Goal: Task Accomplishment & Management: Contribute content

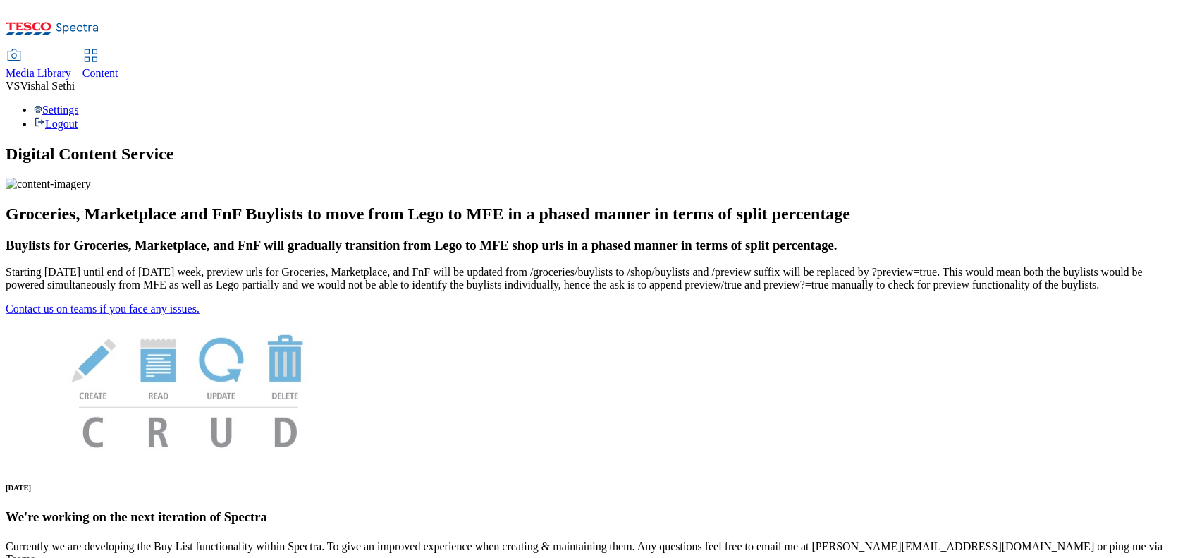
click at [118, 67] on span "Content" at bounding box center [101, 73] width 36 height 12
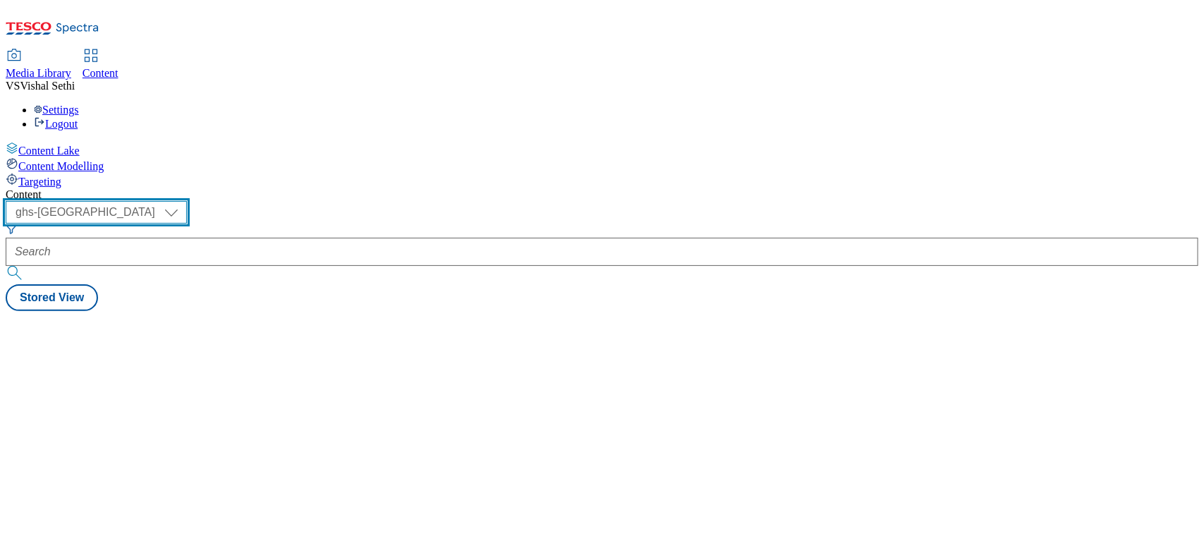
click at [187, 201] on select "ghs-roi ghs-[GEOGRAPHIC_DATA]" at bounding box center [96, 212] width 181 height 23
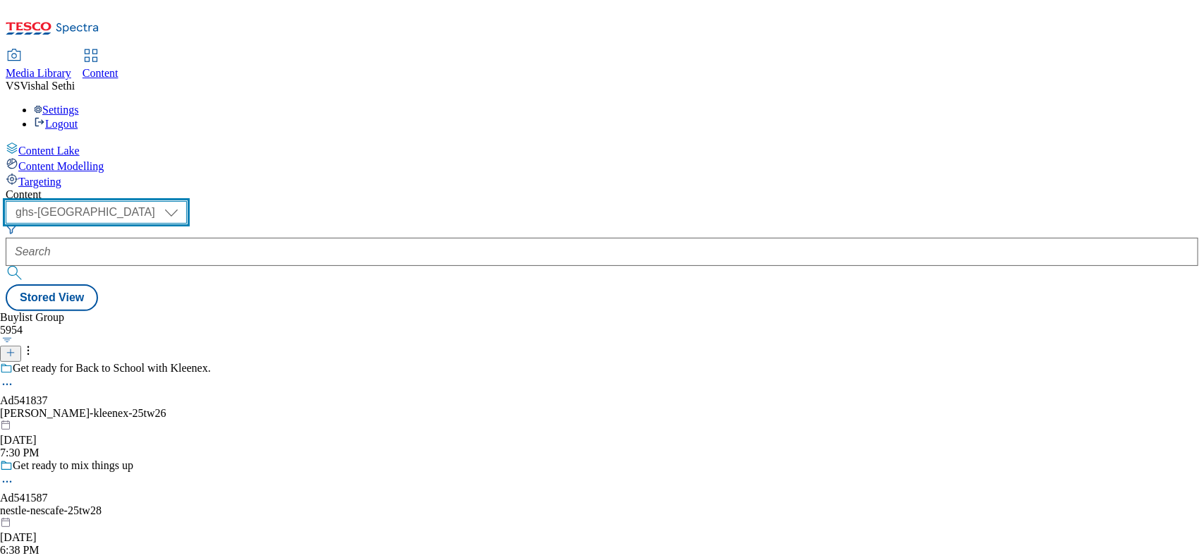
select select "ghs-roi"
click at [183, 201] on select "ghs-roi ghs-[GEOGRAPHIC_DATA]" at bounding box center [96, 212] width 181 height 23
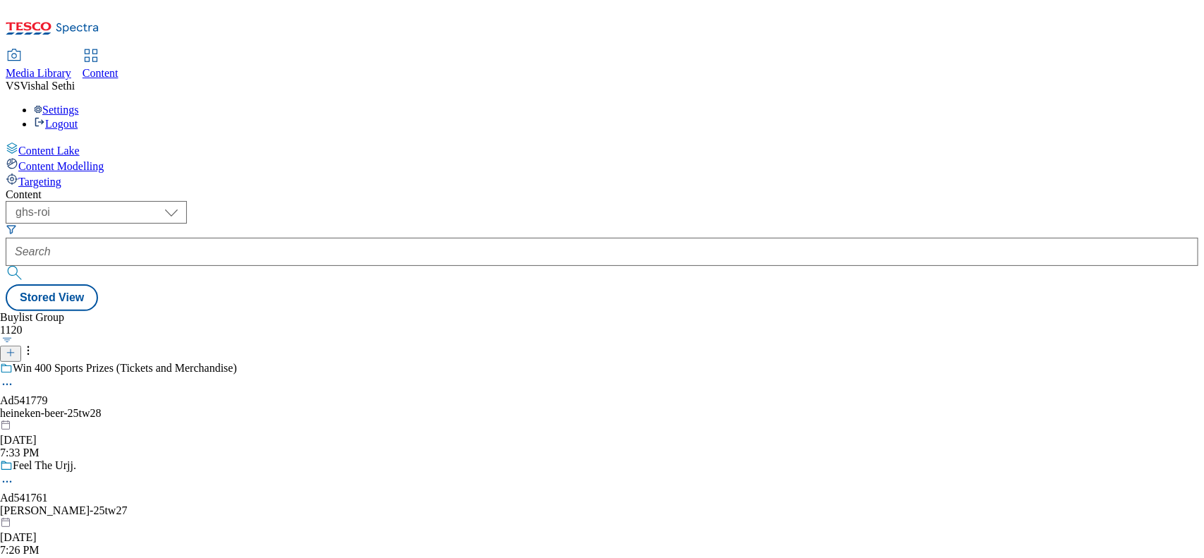
click at [16, 348] on icon at bounding box center [11, 353] width 10 height 10
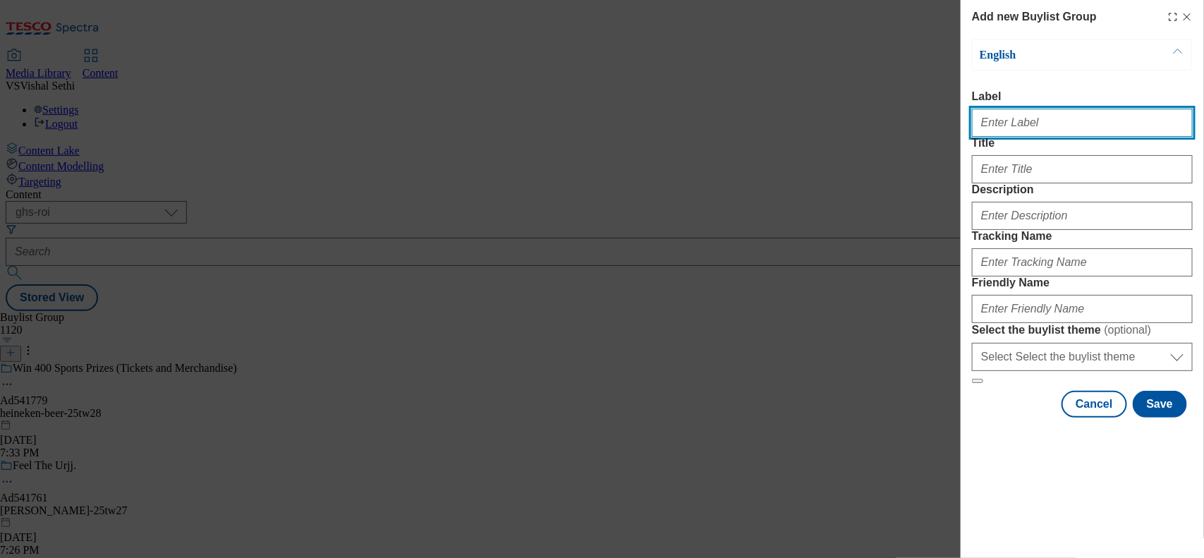
click at [963, 118] on input "Label" at bounding box center [1082, 123] width 221 height 28
paste input "541674"
type input "Ad541674"
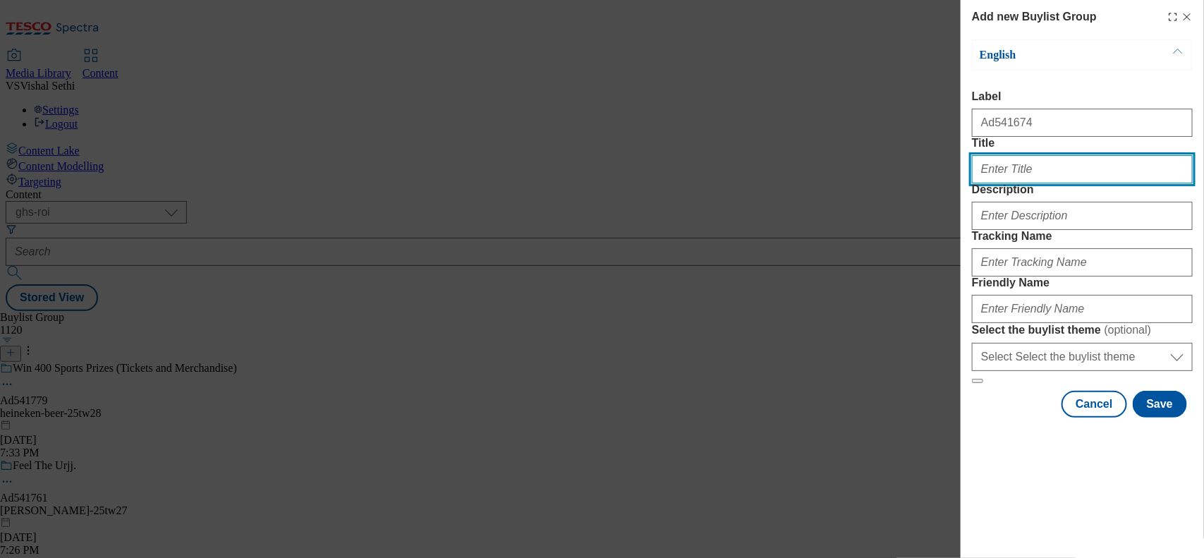
click at [963, 183] on input "Title" at bounding box center [1082, 169] width 221 height 28
type input "Set them free with Dairylea"
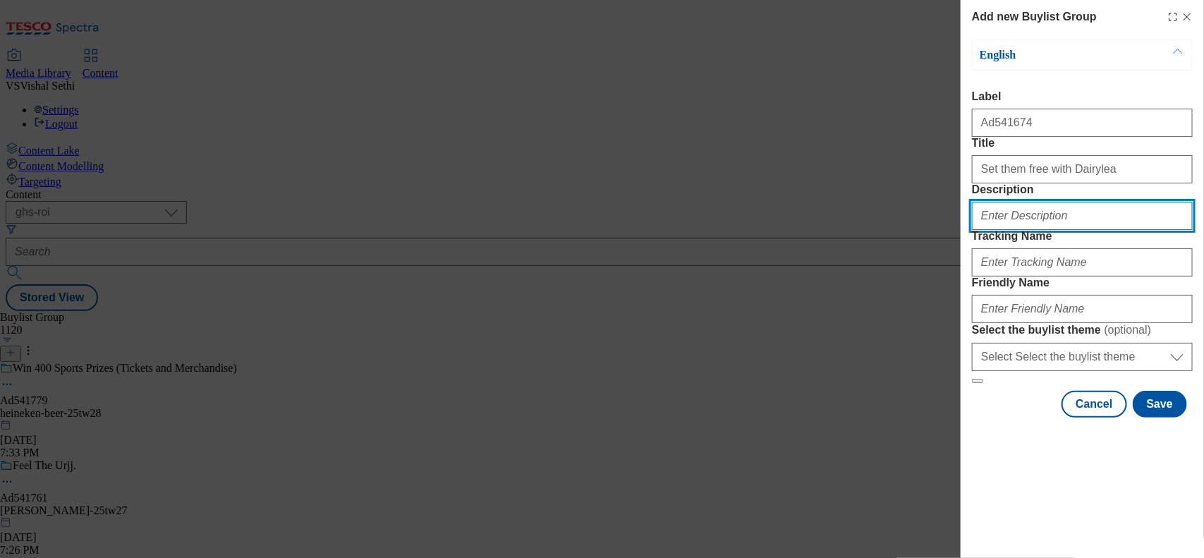
click at [963, 230] on input "Description" at bounding box center [1082, 216] width 221 height 28
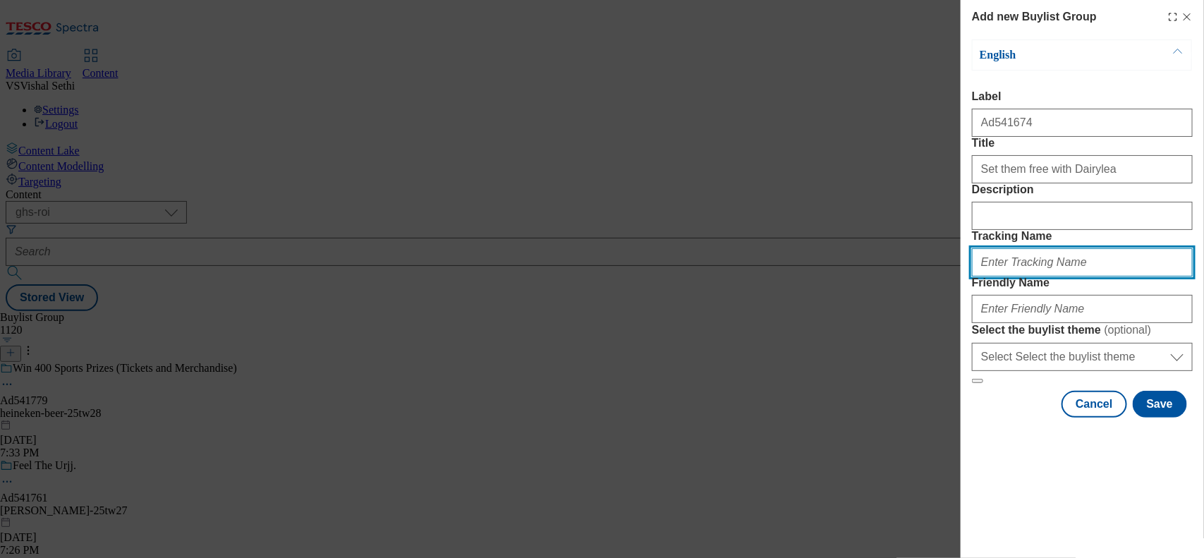
click at [963, 276] on input "Tracking Name" at bounding box center [1082, 262] width 221 height 28
paste input "541674"
type input "DH_AD541674"
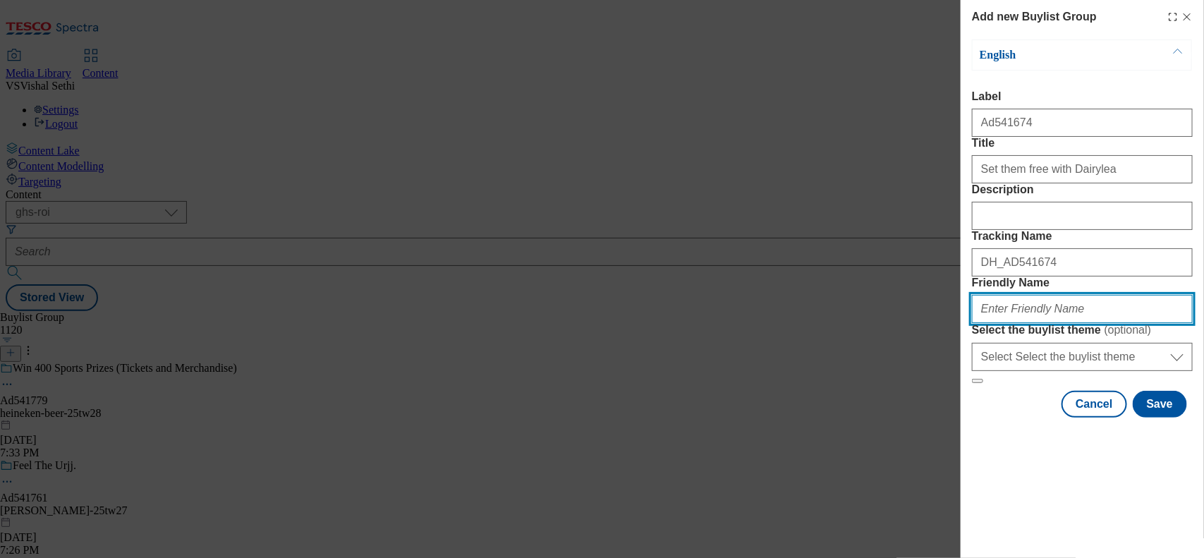
click at [963, 323] on input "Friendly Name" at bounding box center [1082, 309] width 221 height 28
type input "d"
type input "mondelez-dairylea-snackers-lunchers-25tw27"
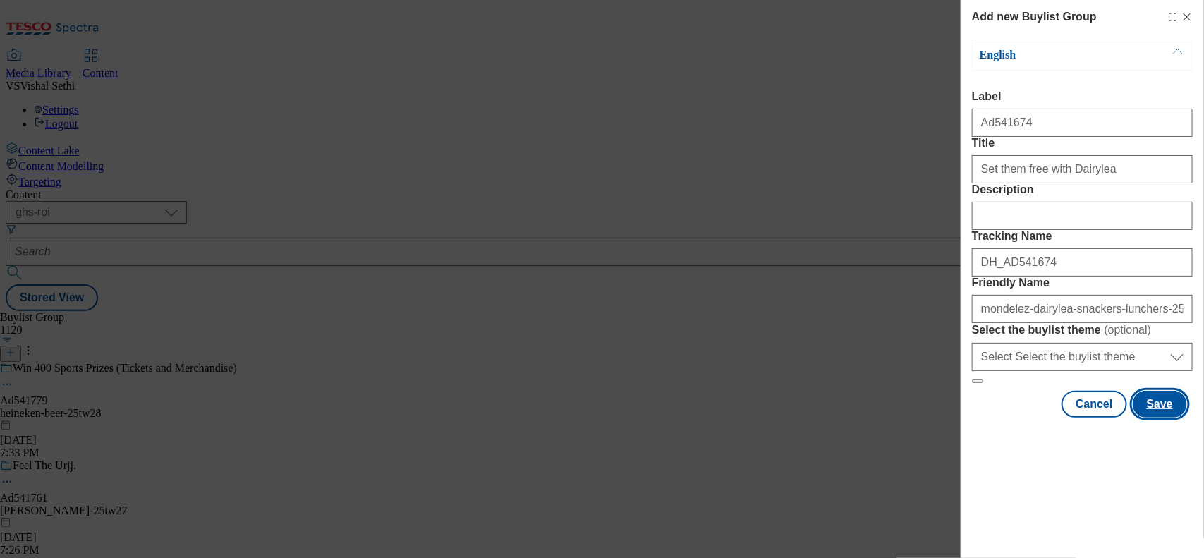
click at [963, 417] on button "Save" at bounding box center [1159, 404] width 54 height 27
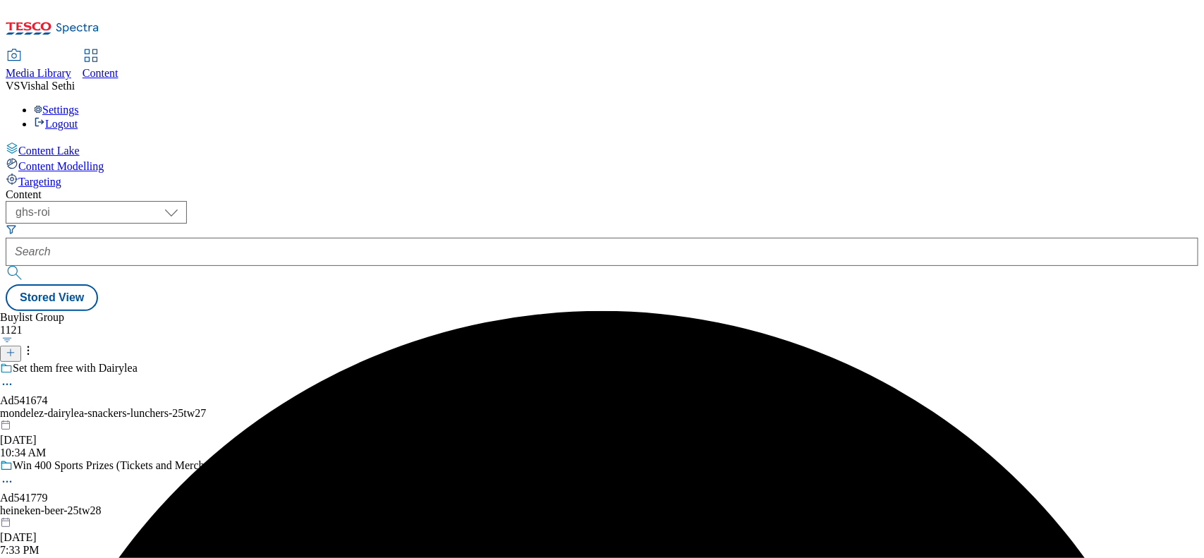
click at [316, 407] on div "mondelez-dairylea-snackers-lunchers-25tw27" at bounding box center [158, 413] width 316 height 13
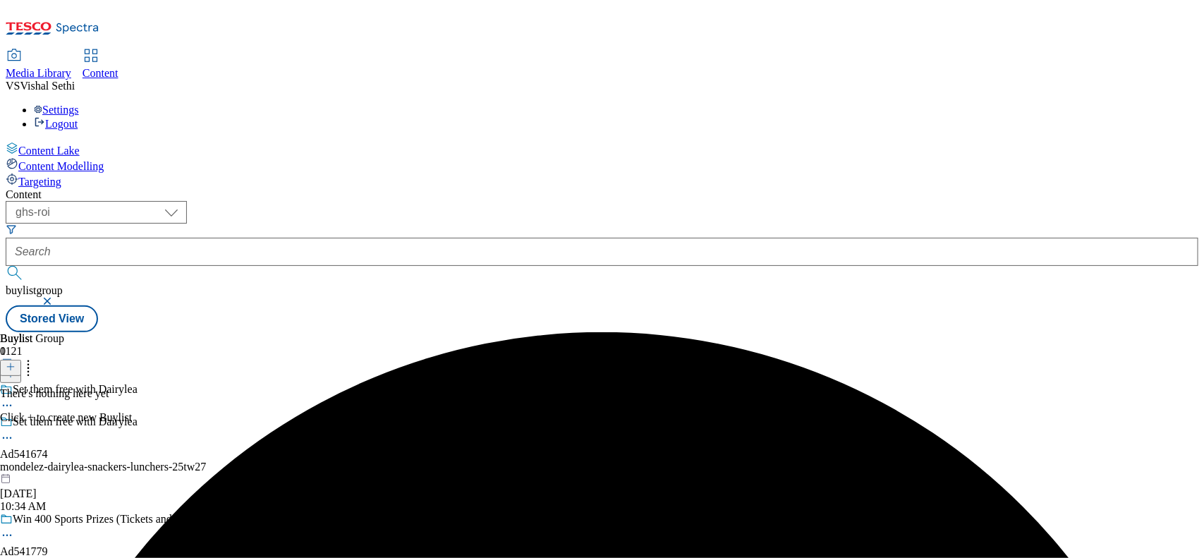
click at [16, 362] on icon at bounding box center [11, 367] width 10 height 10
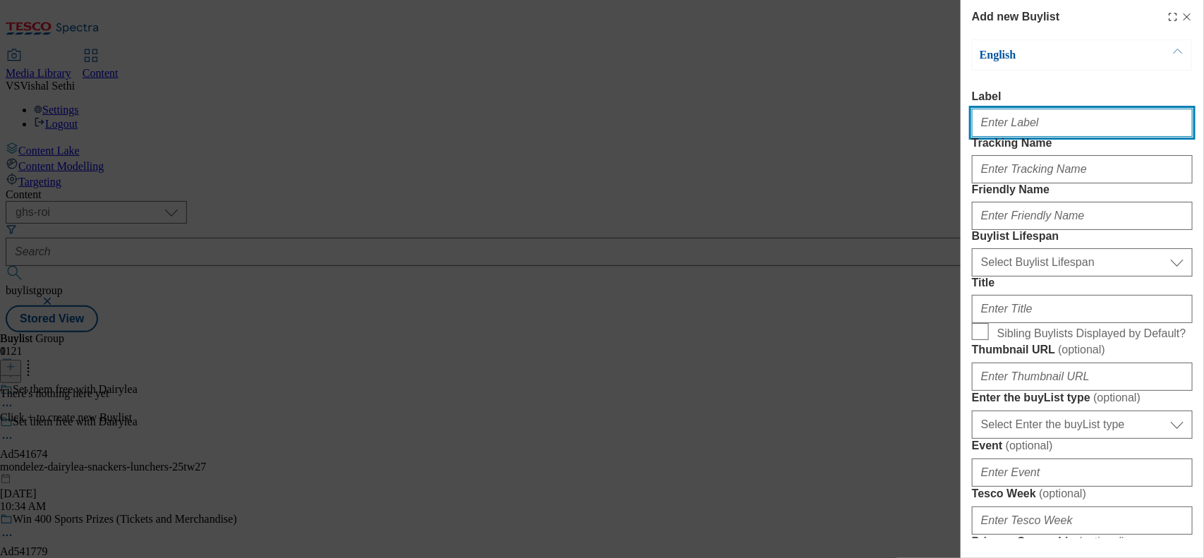
click at [963, 123] on input "Label" at bounding box center [1082, 123] width 221 height 28
paste input "541674"
type input "Ad541674"
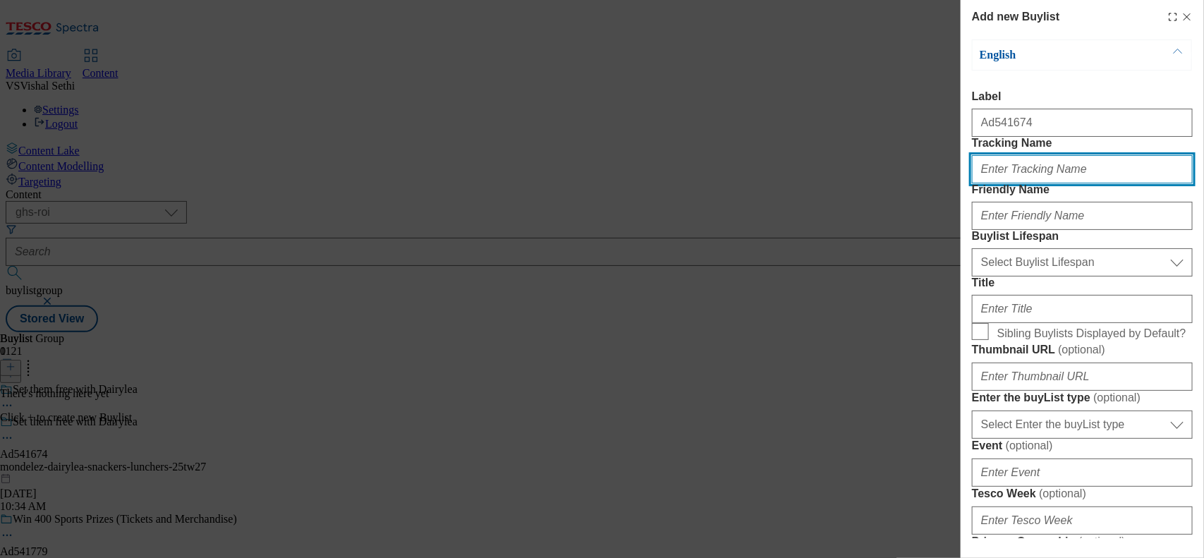
click at [963, 183] on input "Tracking Name" at bounding box center [1082, 169] width 221 height 28
paste input "541674"
type input "DH_AD541674"
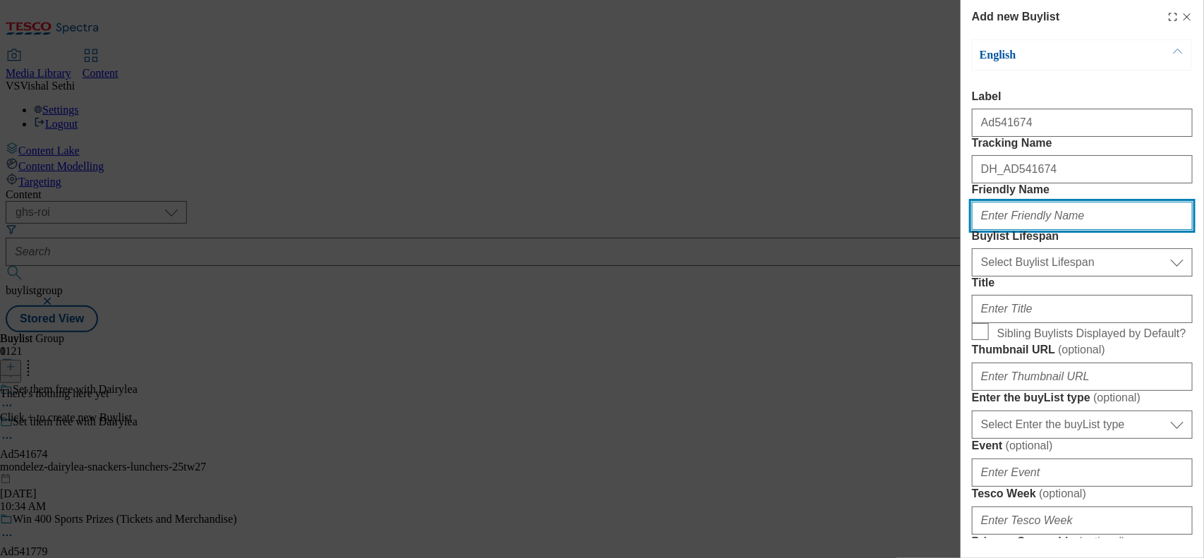
click at [963, 230] on input "Friendly Name" at bounding box center [1082, 216] width 221 height 28
type input "mondelez"
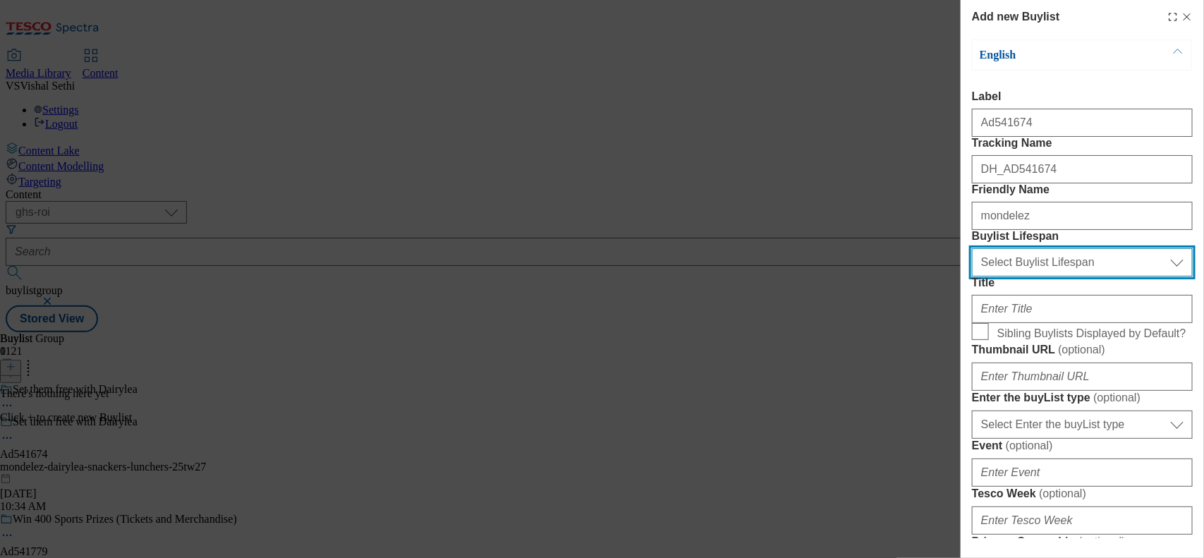
click at [963, 276] on select "Select Buylist Lifespan evergreen seasonal tactical" at bounding box center [1082, 262] width 221 height 28
select select "tactical"
click at [963, 276] on select "Select Buylist Lifespan evergreen seasonal tactical" at bounding box center [1082, 262] width 221 height 28
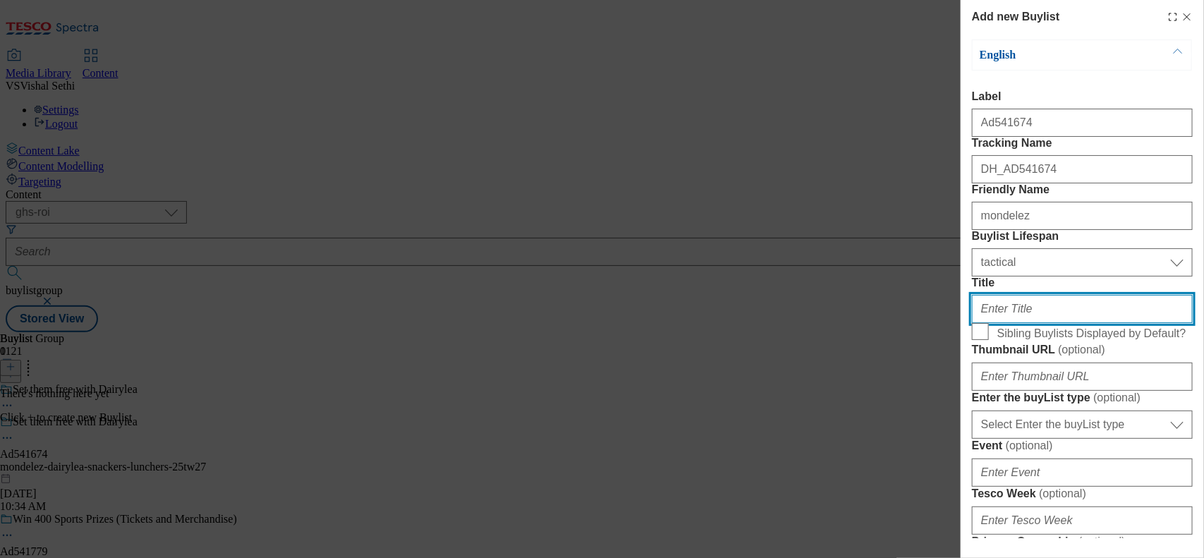
click at [963, 323] on input "Title" at bounding box center [1082, 309] width 221 height 28
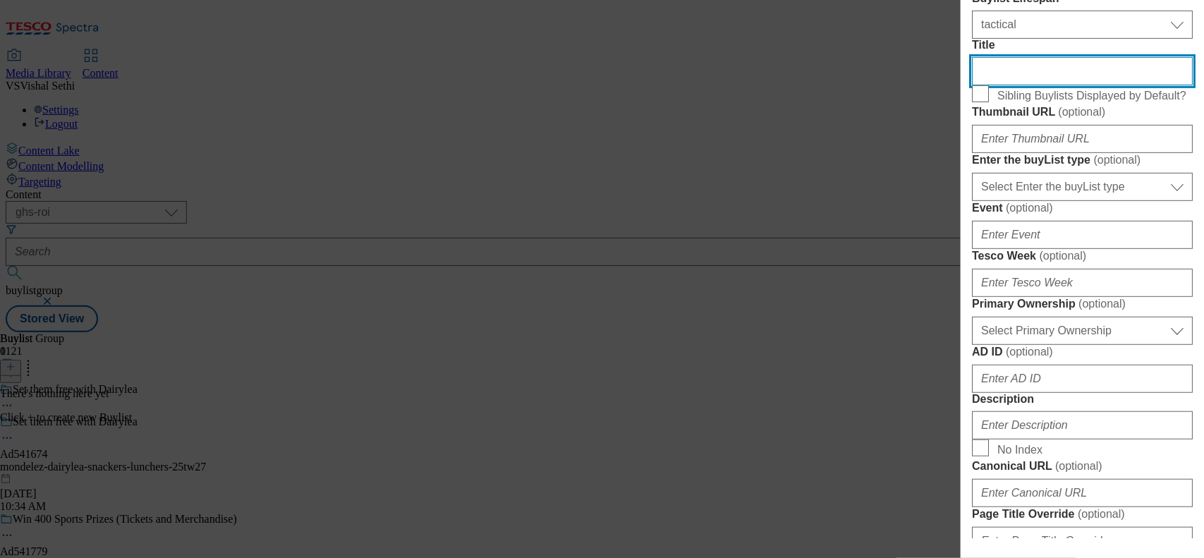
scroll to position [264, 0]
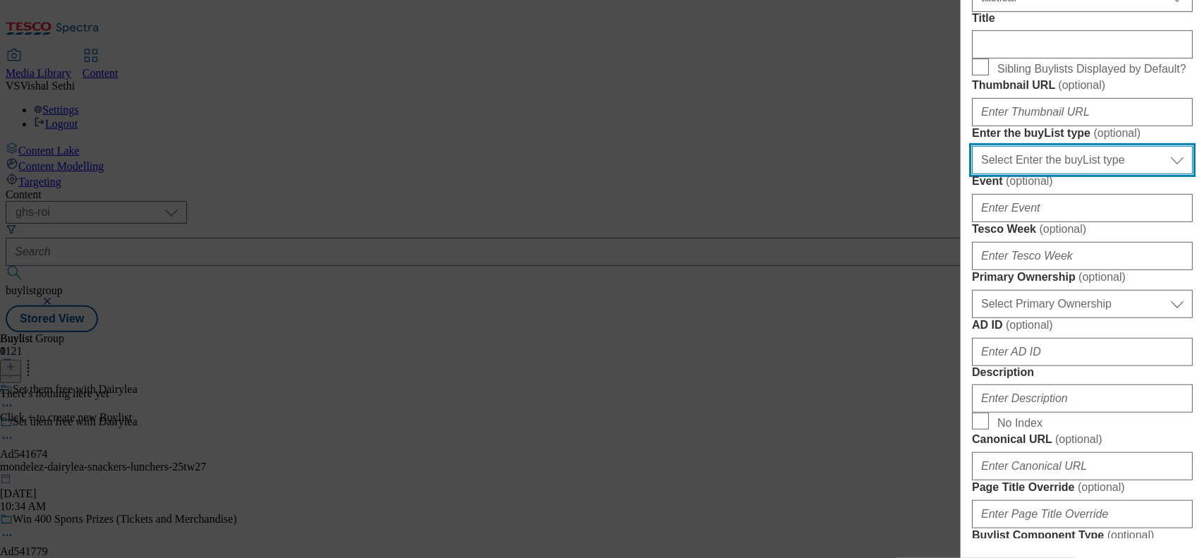
click at [963, 174] on select "Select Enter the buyList type event supplier funded long term >4 weeks supplier…" at bounding box center [1082, 160] width 221 height 28
select select "supplier funded short term 1-3 weeks"
click at [963, 174] on select "Select Enter the buyList type event supplier funded long term >4 weeks supplier…" at bounding box center [1082, 160] width 221 height 28
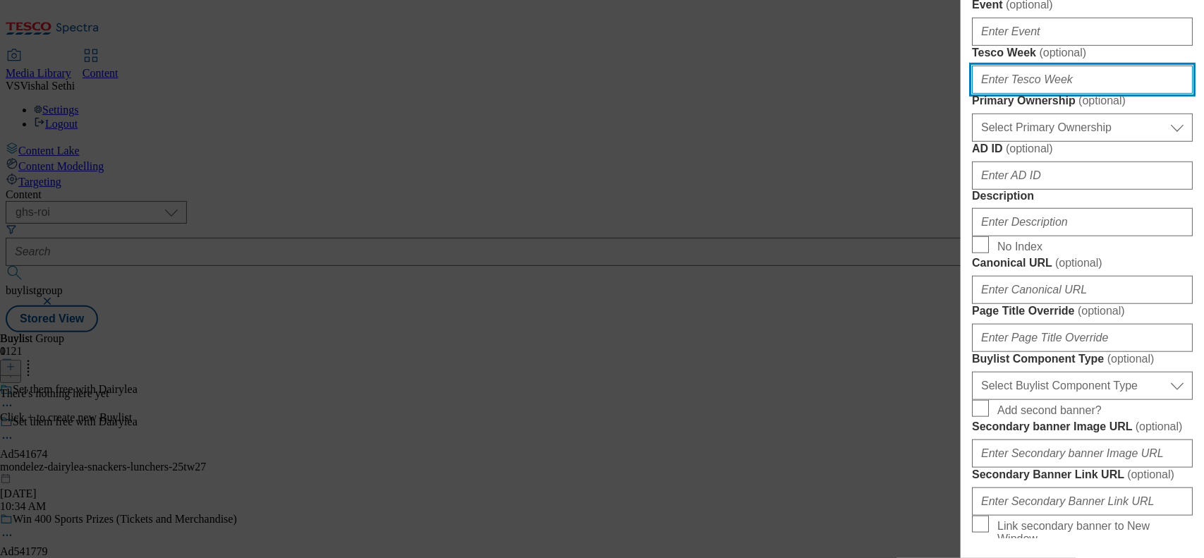
click at [963, 94] on input "Tesco Week ( optional )" at bounding box center [1082, 80] width 221 height 28
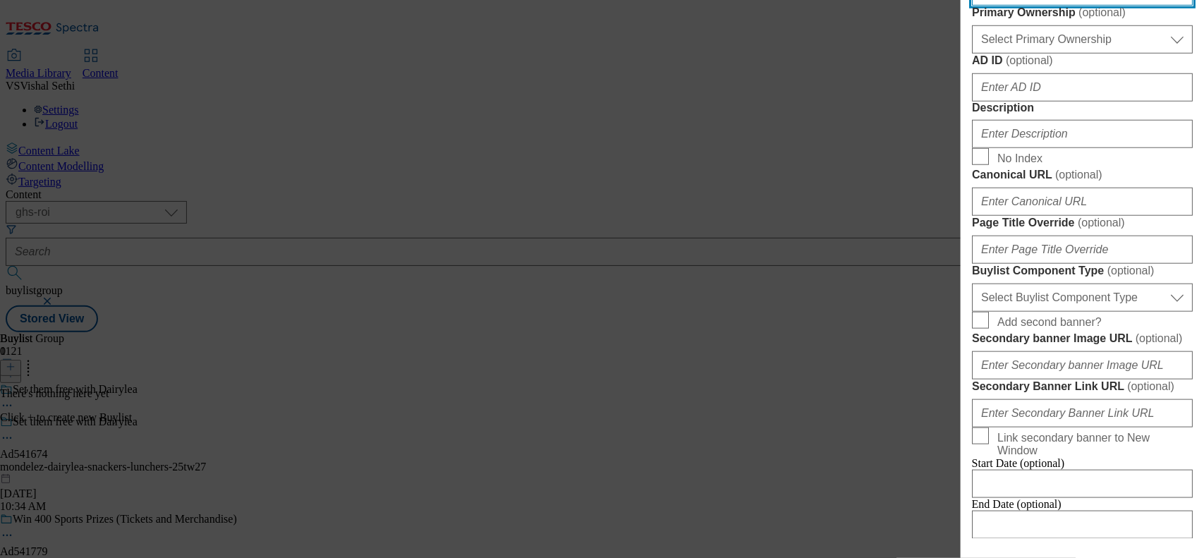
type input "27"
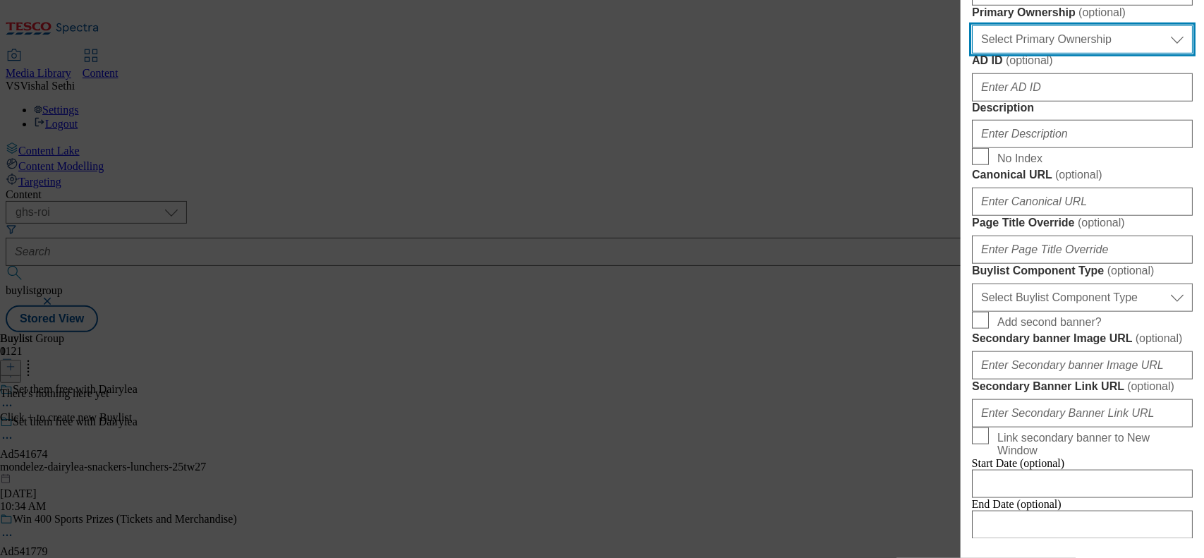
click at [963, 54] on select "Select Primary Ownership [PERSON_NAME]" at bounding box center [1082, 39] width 221 height 28
select select "dunnhumby"
click at [963, 54] on select "Select Primary Ownership [PERSON_NAME]" at bounding box center [1082, 39] width 221 height 28
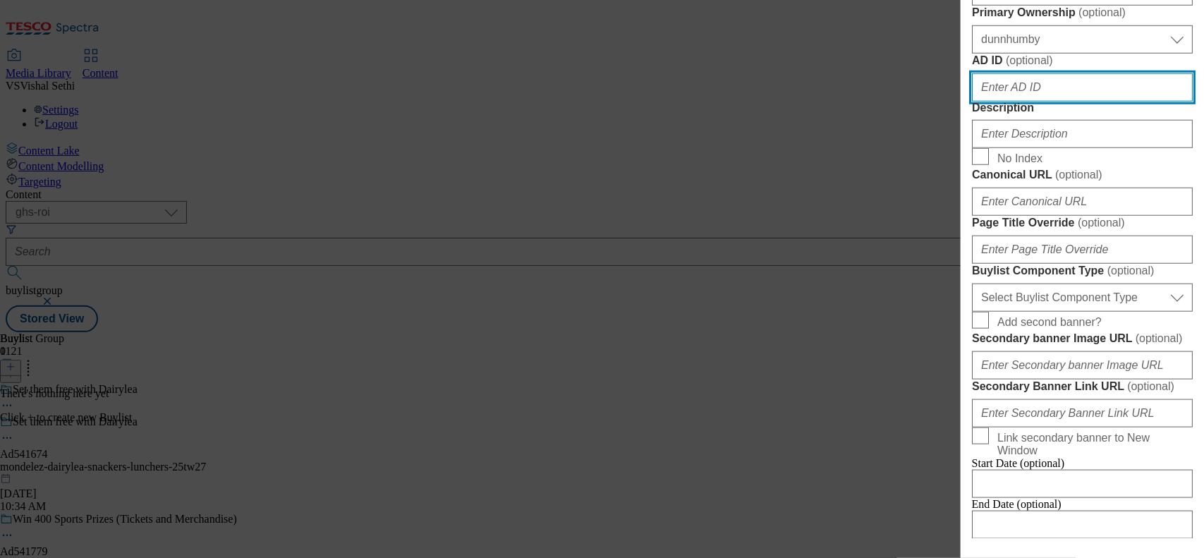
click at [963, 102] on input "AD ID ( optional )" at bounding box center [1082, 87] width 221 height 28
paste input "541674"
type input "541674"
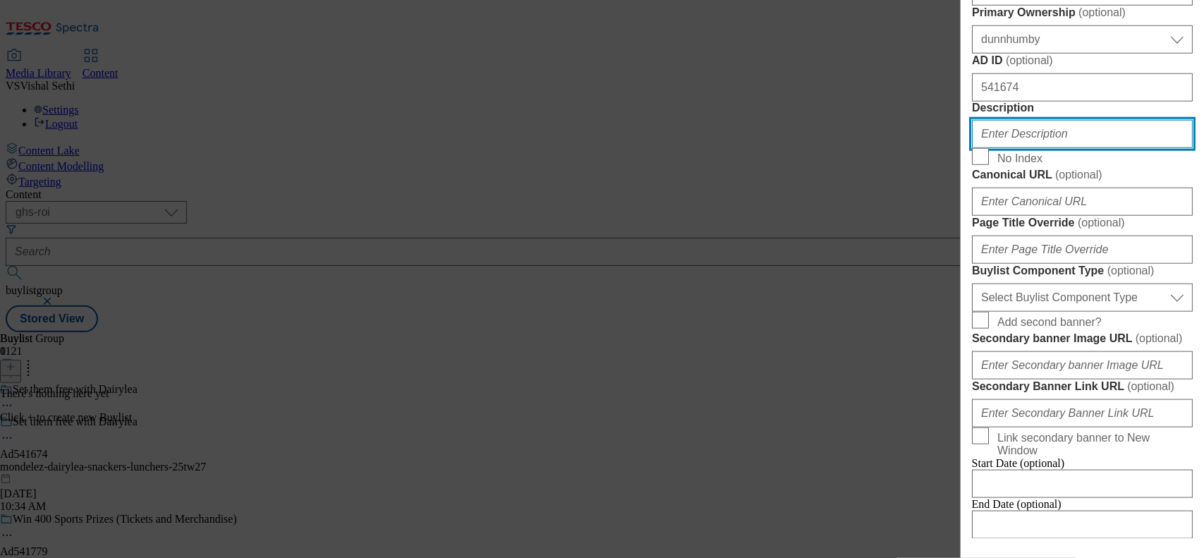
click at [963, 148] on input "Description" at bounding box center [1082, 134] width 221 height 28
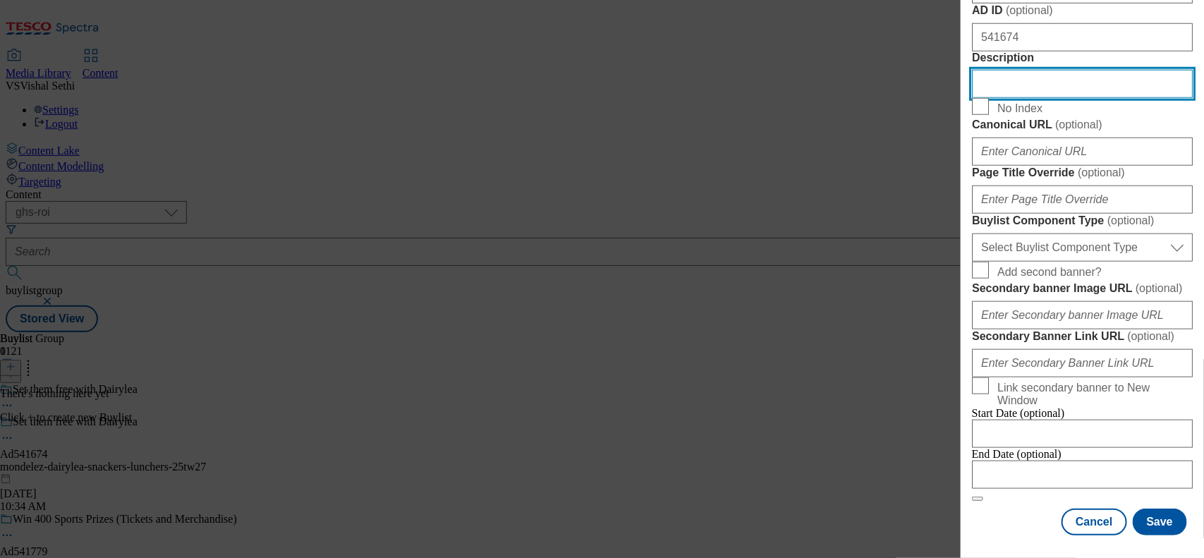
scroll to position [881, 0]
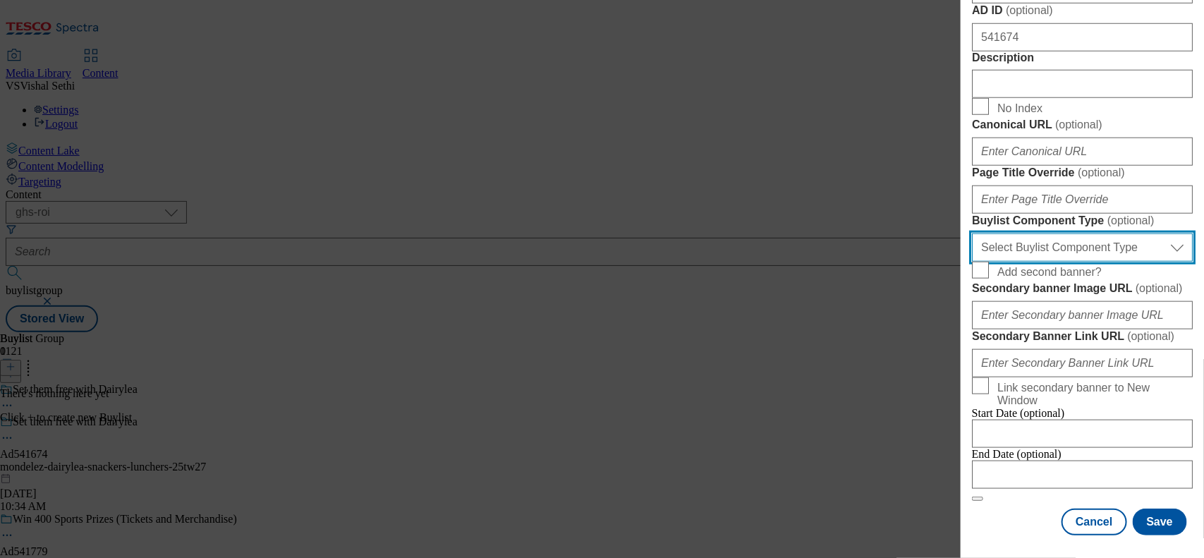
click at [963, 262] on select "Select Buylist Component Type Banner Competition Header Meal" at bounding box center [1082, 247] width 221 height 28
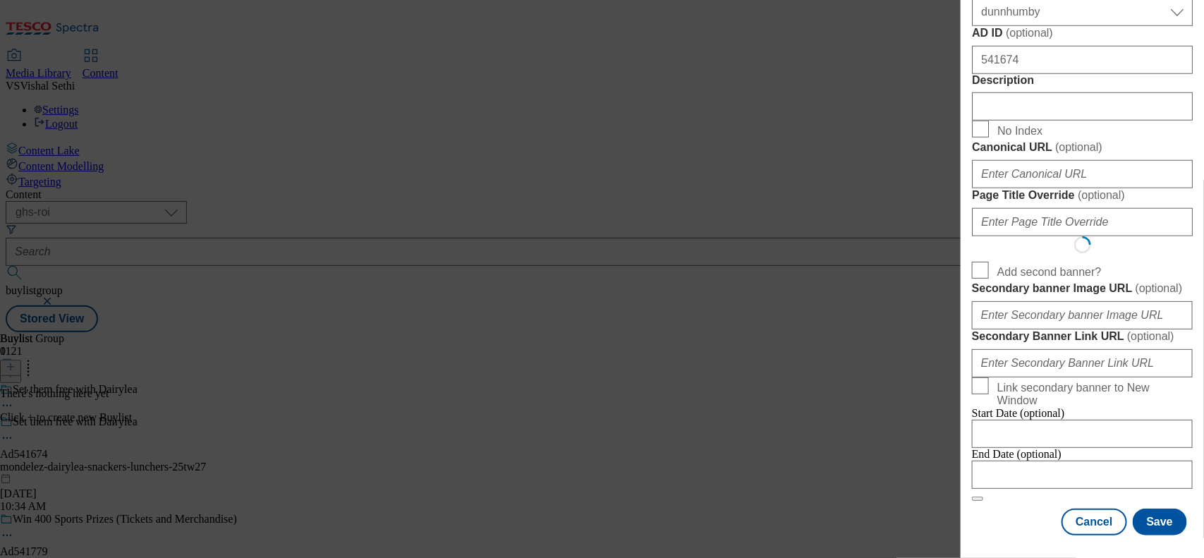
select select "Banner"
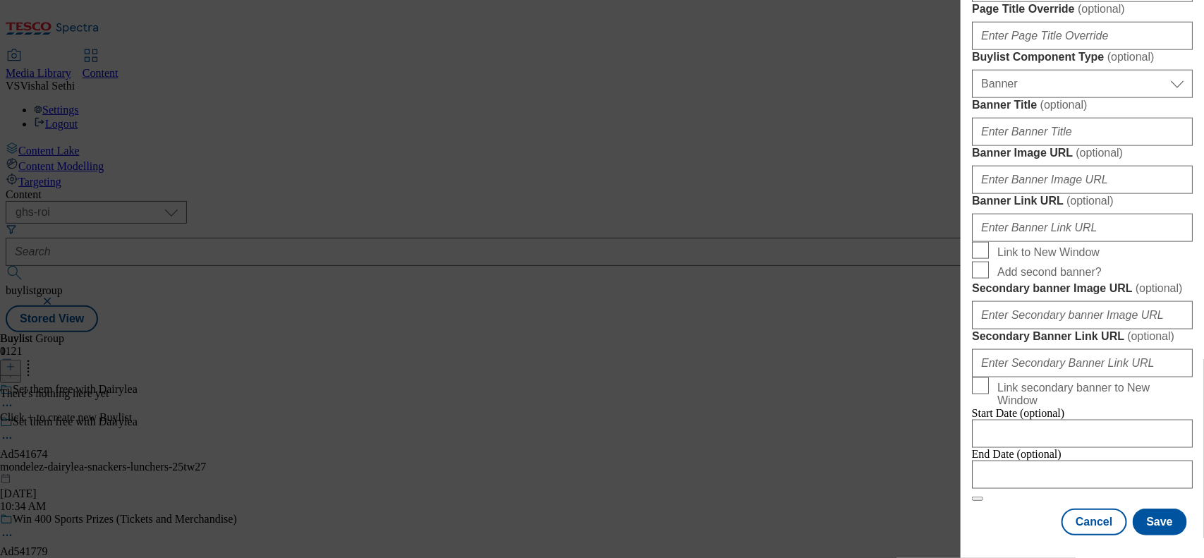
scroll to position [1356, 0]
click at [963, 446] on input "Modal" at bounding box center [1082, 474] width 221 height 28
select select "2025"
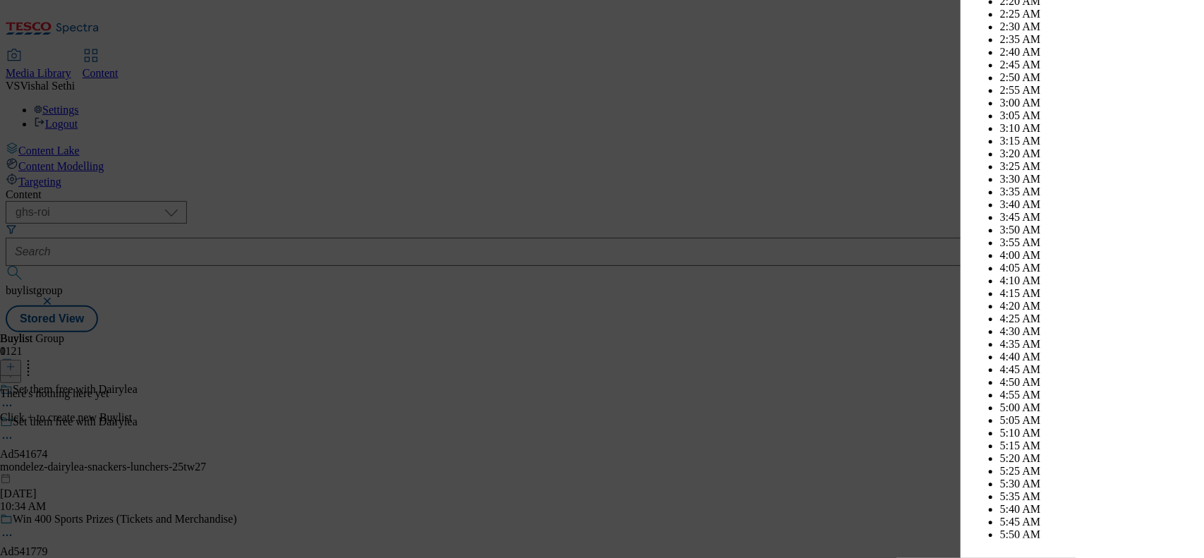
scroll to position [3294, 0]
select select "October"
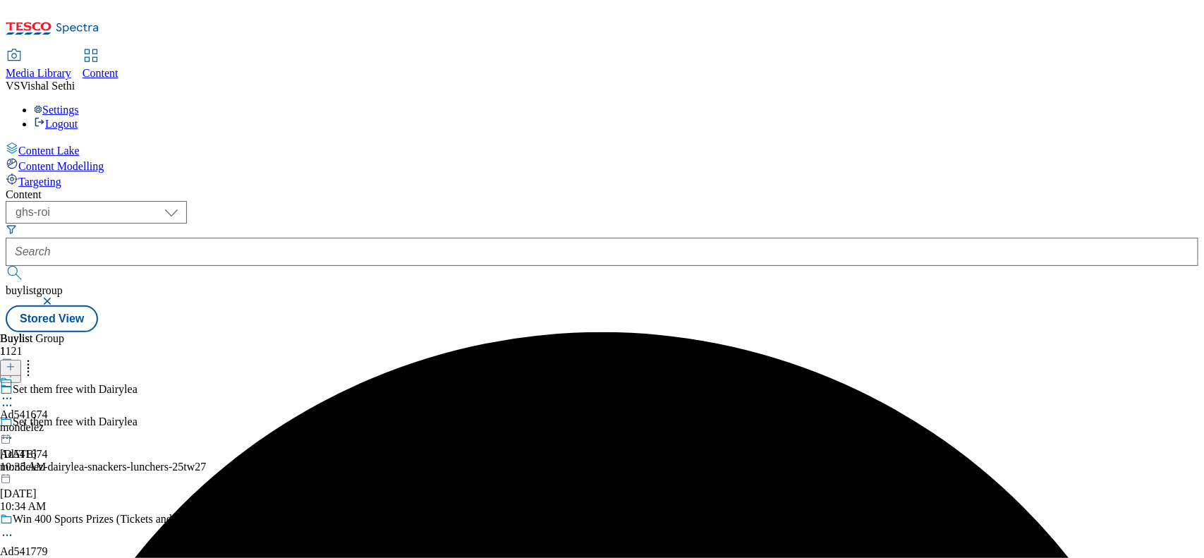
click at [48, 421] on div "mondelez" at bounding box center [24, 427] width 48 height 13
click at [21, 360] on button at bounding box center [10, 368] width 21 height 16
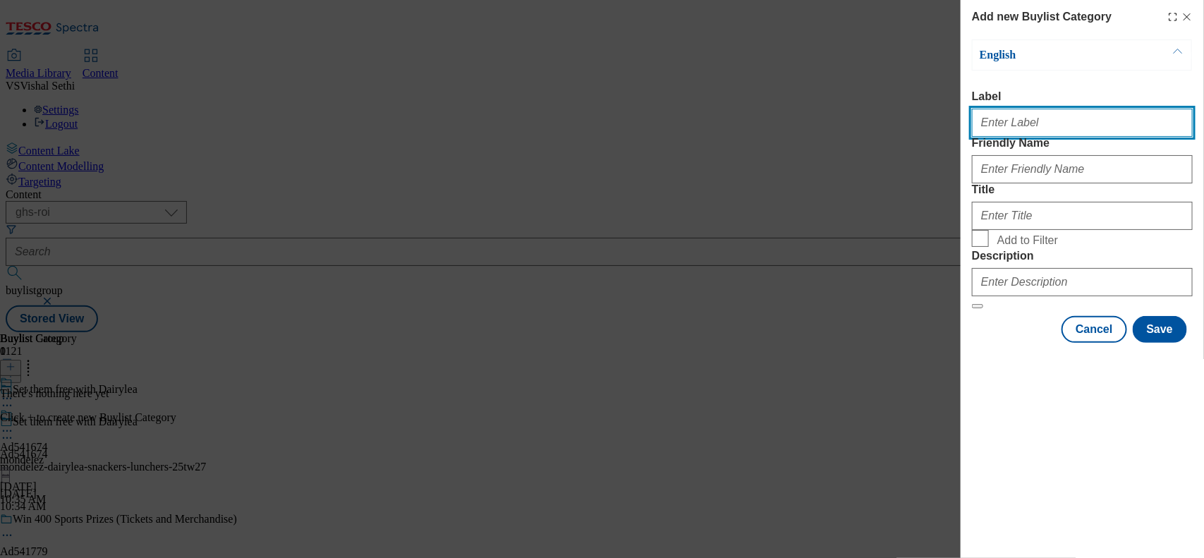
click at [963, 131] on input "Label" at bounding box center [1082, 123] width 221 height 28
paste input "541674"
type input "Ad541674"
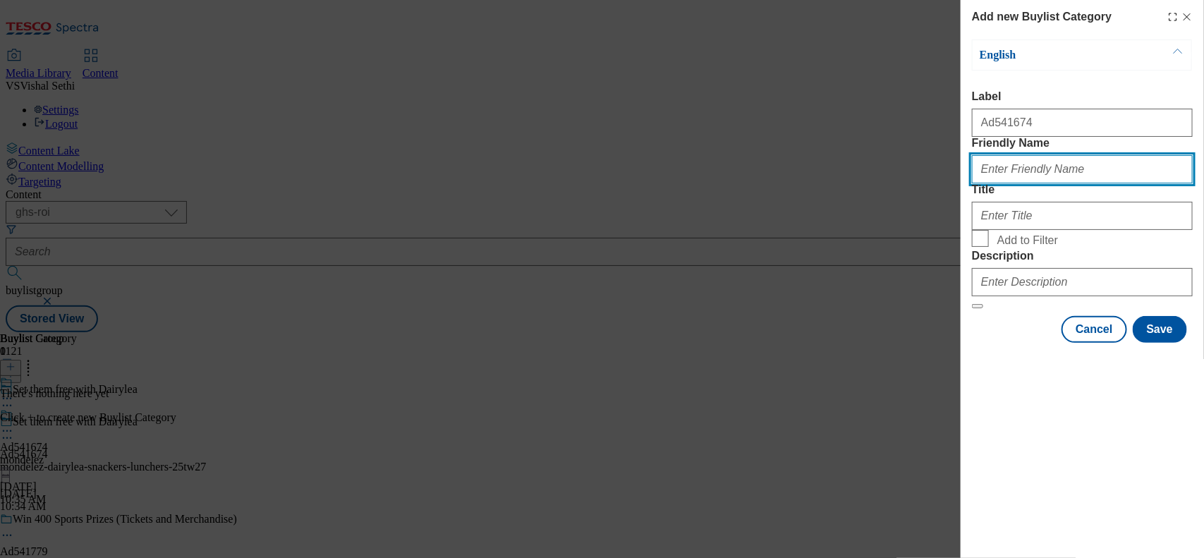
click at [963, 183] on input "Friendly Name" at bounding box center [1082, 169] width 221 height 28
type input "mondelez-dairylea-snackers-lunchers-25tw27"
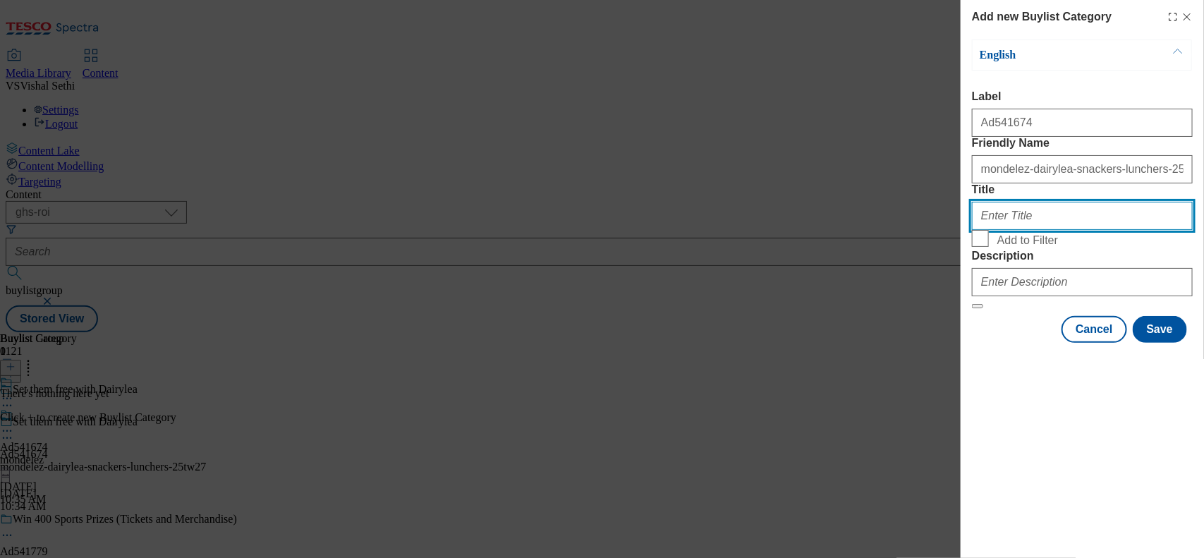
click at [963, 230] on input "Title" at bounding box center [1082, 216] width 221 height 28
type input "Mpndelez ROI"
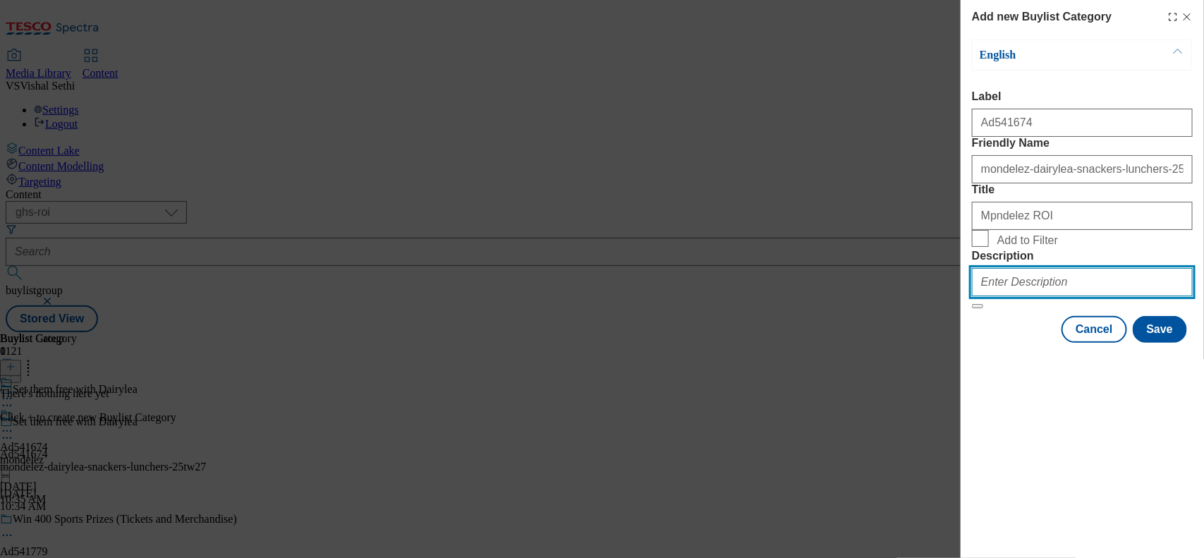
click at [963, 296] on input "Description" at bounding box center [1082, 282] width 221 height 28
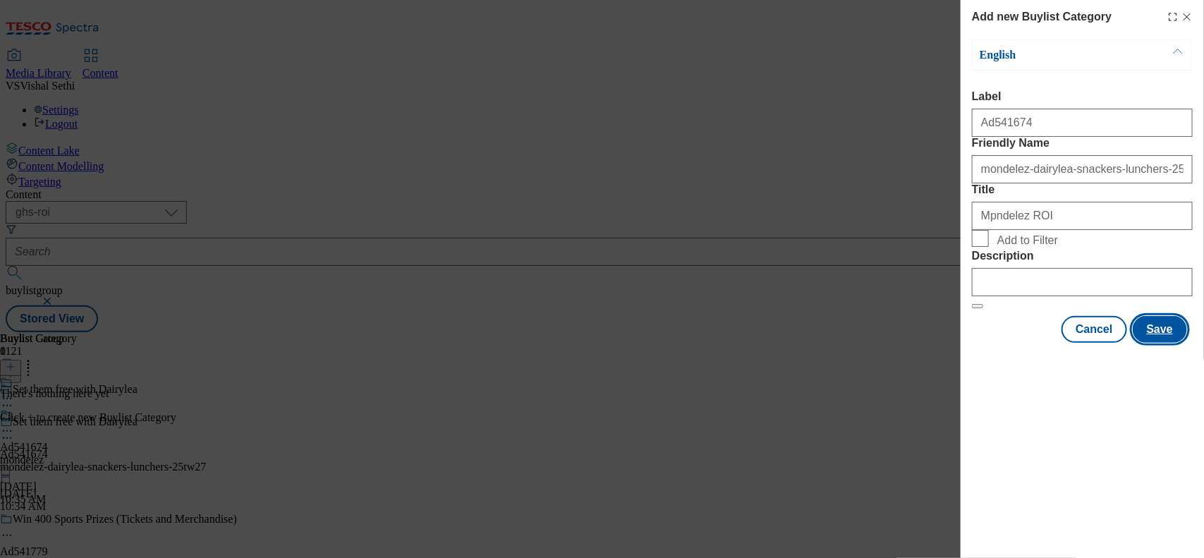
click at [963, 343] on button "Save" at bounding box center [1159, 329] width 54 height 27
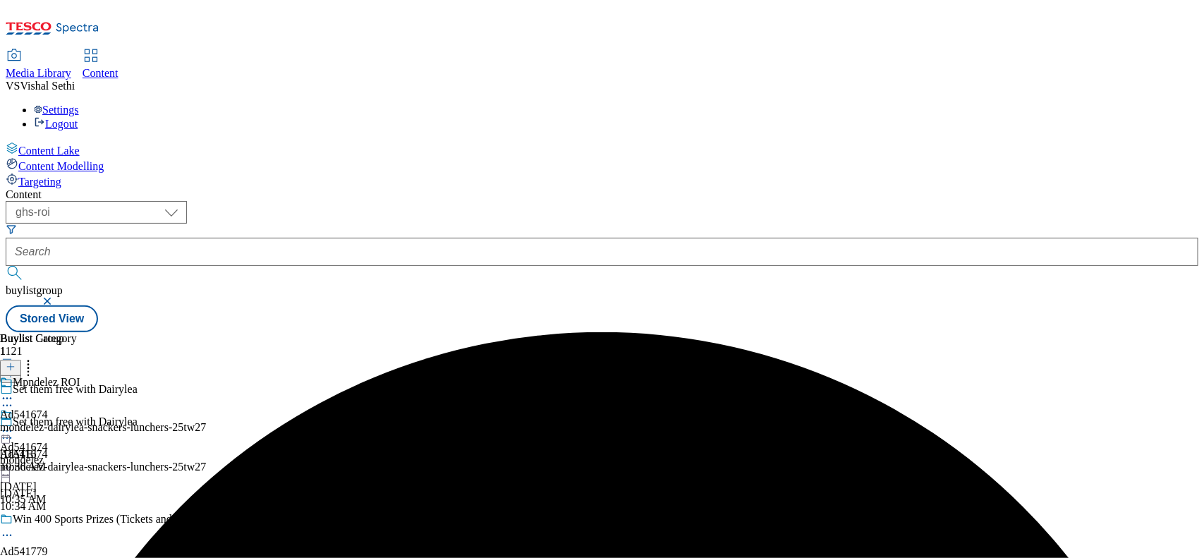
click at [206, 421] on div "mondelez-dairylea-snackers-lunchers-25tw27" at bounding box center [103, 427] width 206 height 13
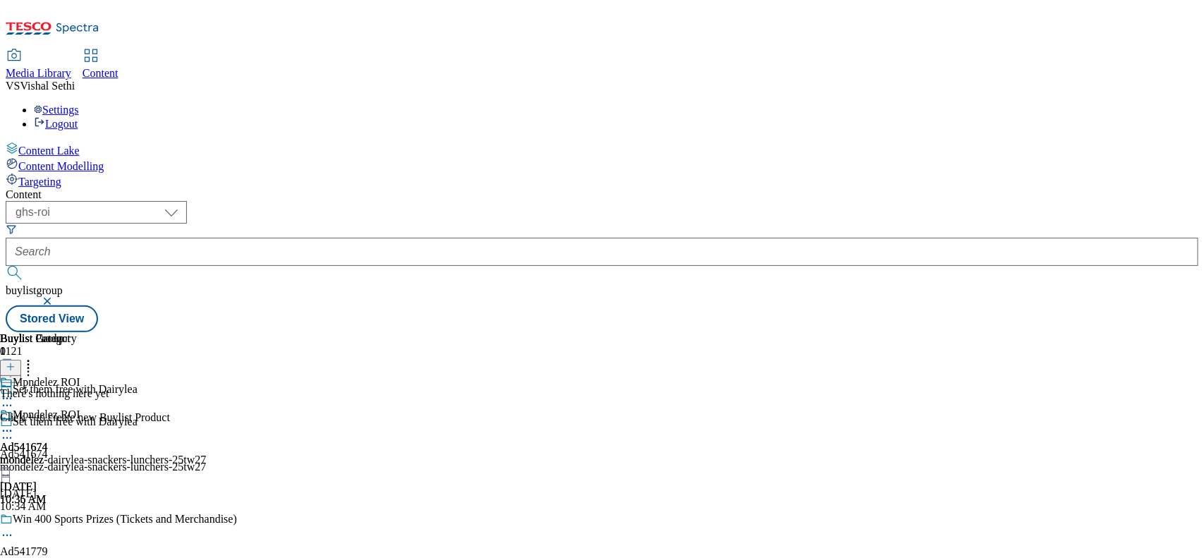
click at [16, 362] on icon at bounding box center [11, 367] width 10 height 10
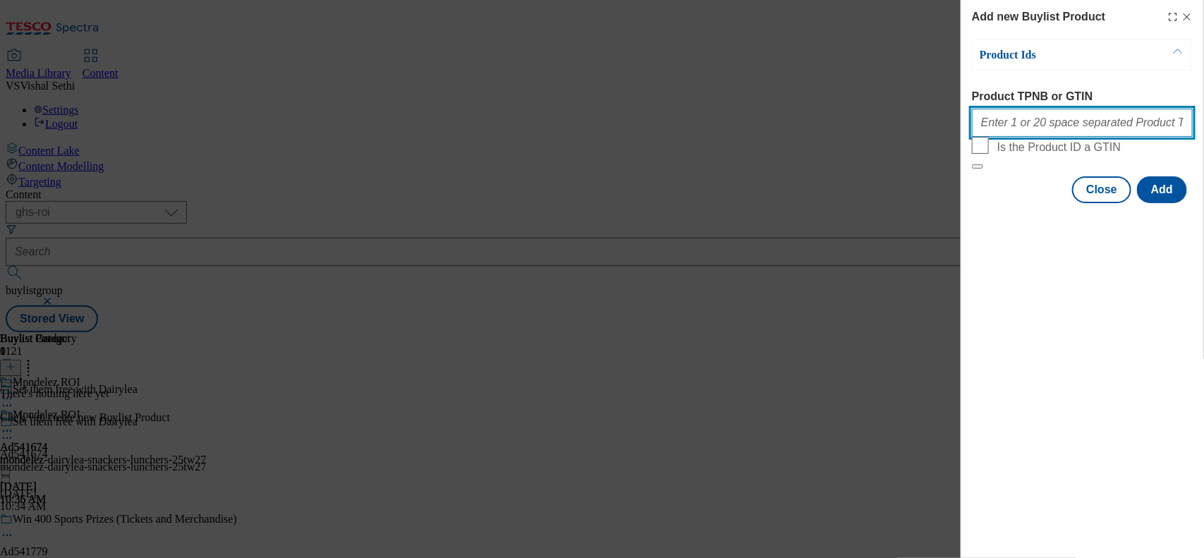
click at [963, 137] on input "Product TPNB or GTIN" at bounding box center [1082, 123] width 221 height 28
paste input "93419280 93427638 93422160 93423769 96399280 93765652 96438281 96402006 9610177…"
type input "93419280 93427638 93422160 93423769 96399280 93765652 96438281 96402006 9610177…"
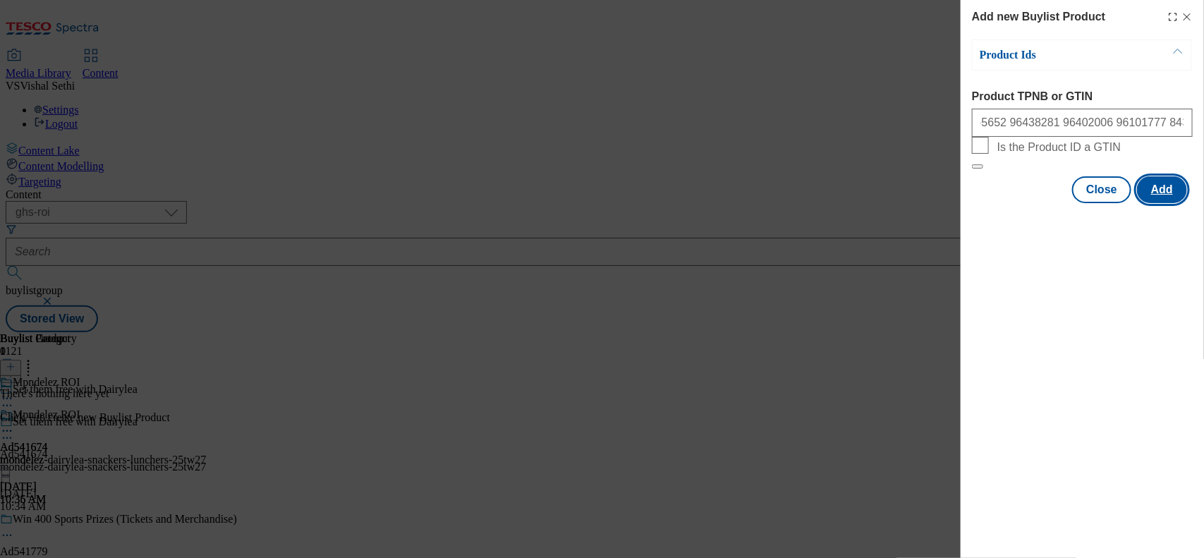
click at [963, 203] on button "Add" at bounding box center [1162, 189] width 50 height 27
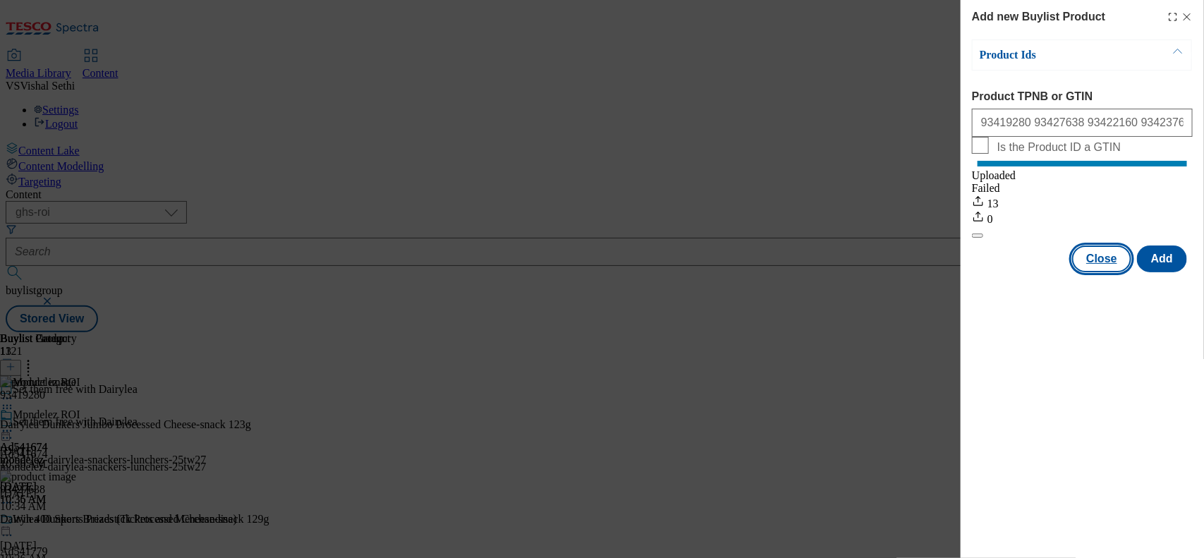
click at [963, 272] on button "Close" at bounding box center [1101, 258] width 59 height 27
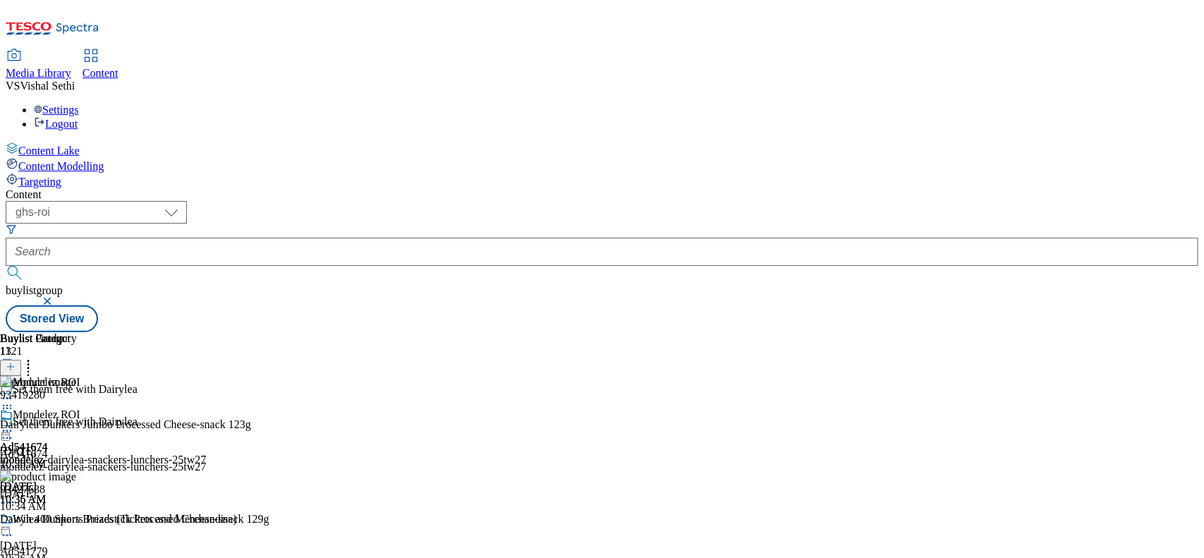
click at [14, 431] on icon at bounding box center [7, 438] width 14 height 14
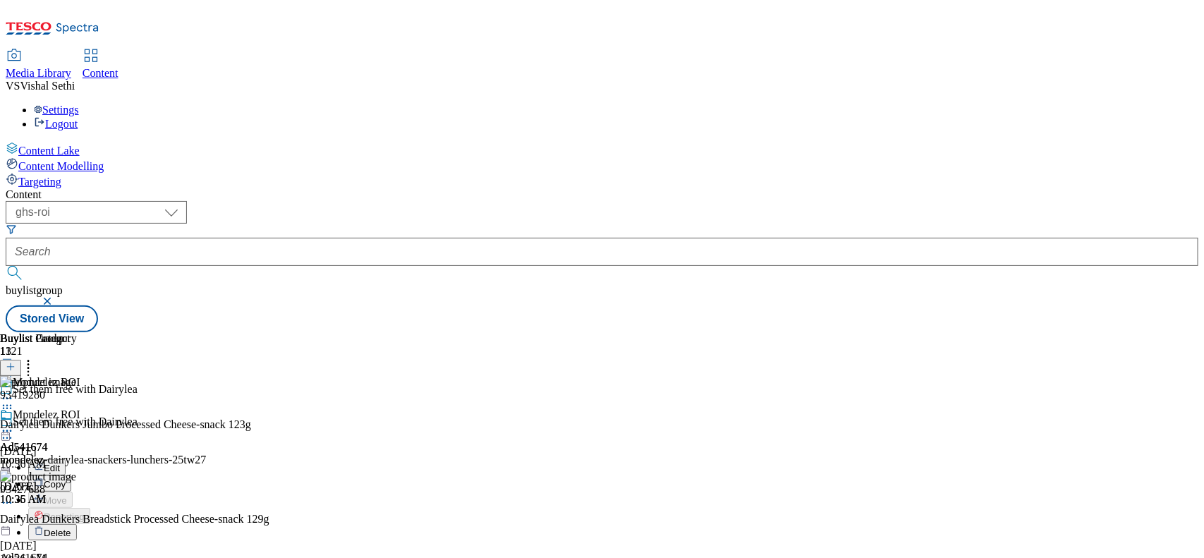
click at [60, 446] on span "Edit" at bounding box center [52, 468] width 16 height 11
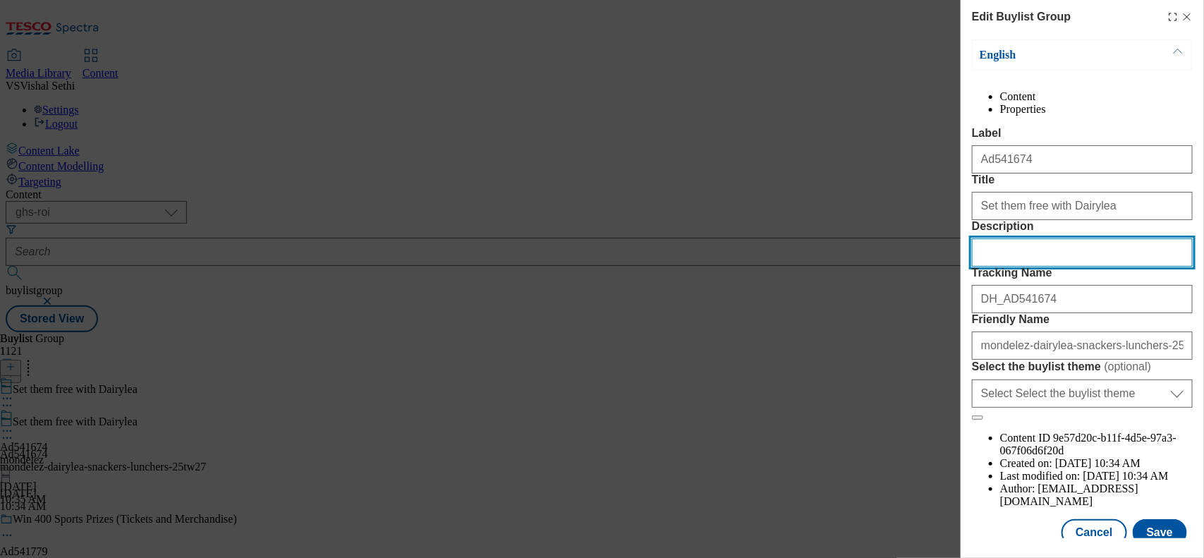
click at [963, 267] on input "Description" at bounding box center [1082, 252] width 221 height 28
paste input "Dairylea Dunkers Jumbo Processed Cheese-snack 123g"
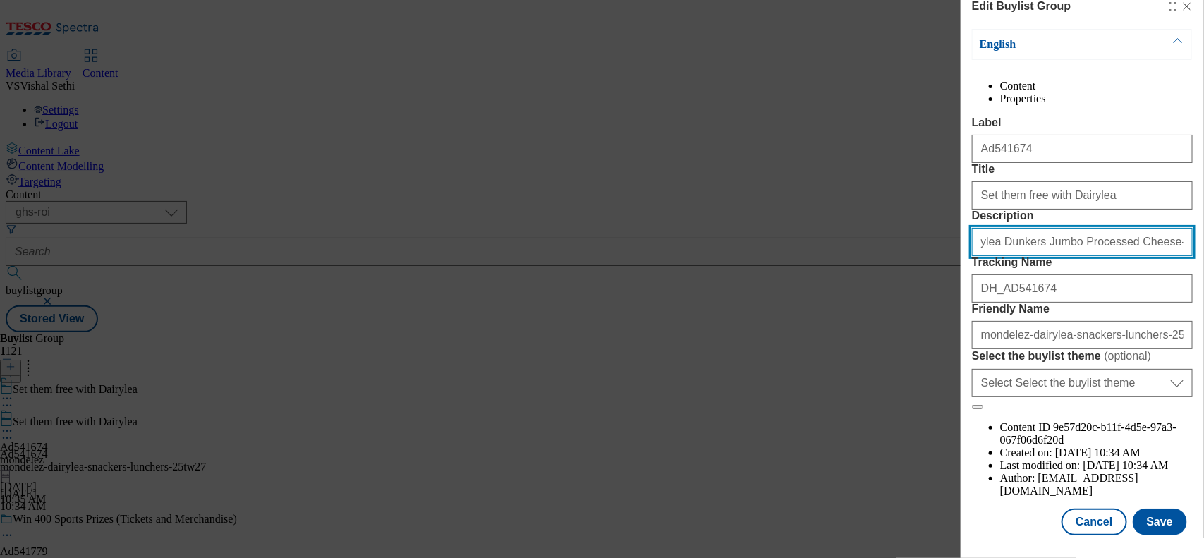
scroll to position [87, 0]
type input "Dairylea Dunkers Jumbo Processed Cheese-snack 123g"
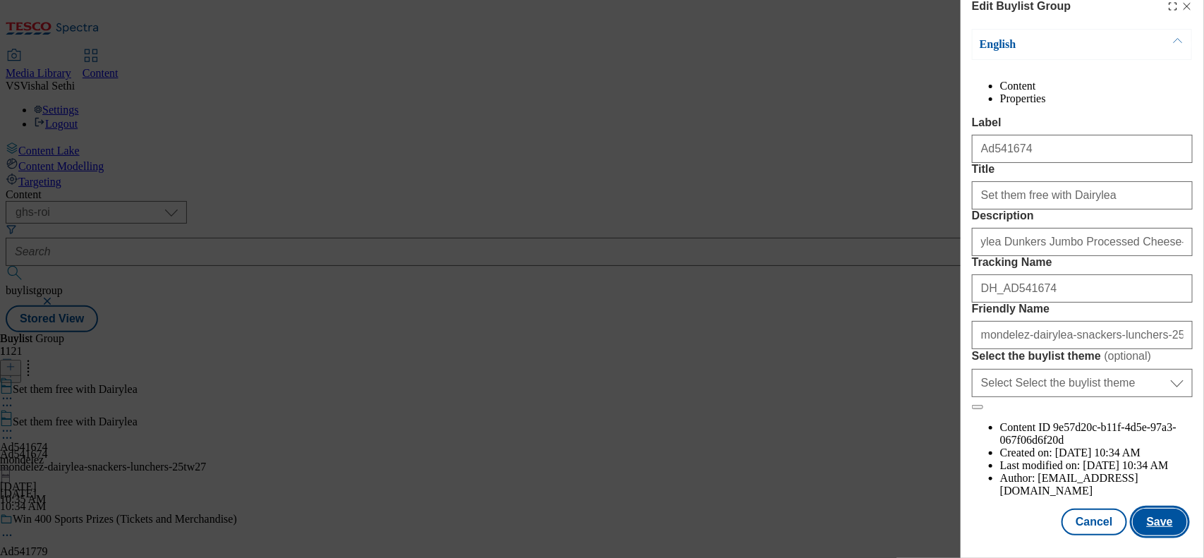
click at [963, 446] on button "Save" at bounding box center [1159, 521] width 54 height 27
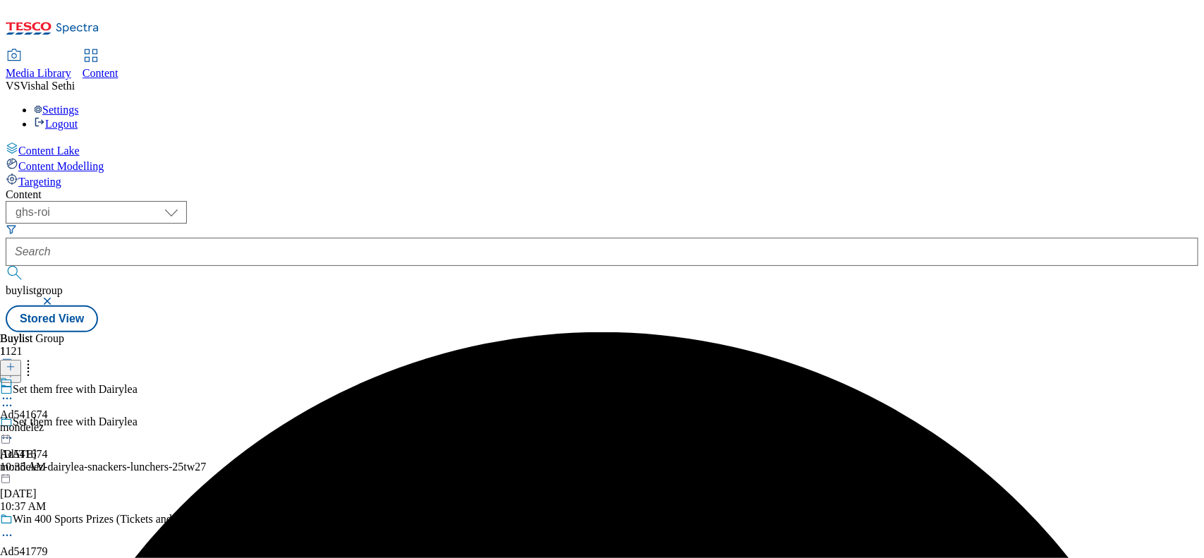
click at [14, 391] on icon at bounding box center [7, 398] width 14 height 14
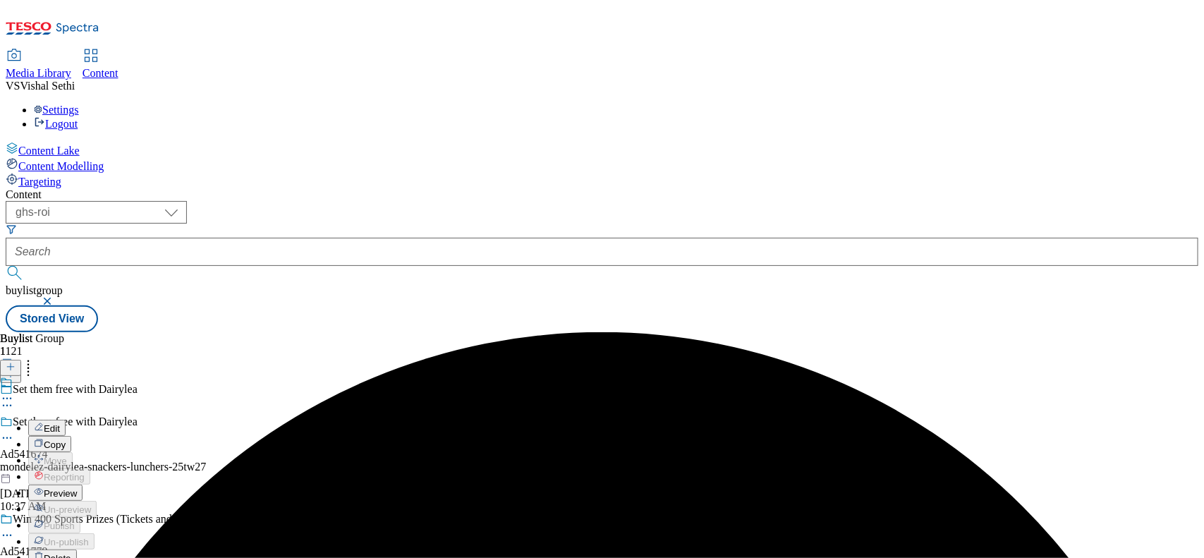
click at [60, 423] on span "Edit" at bounding box center [52, 428] width 16 height 11
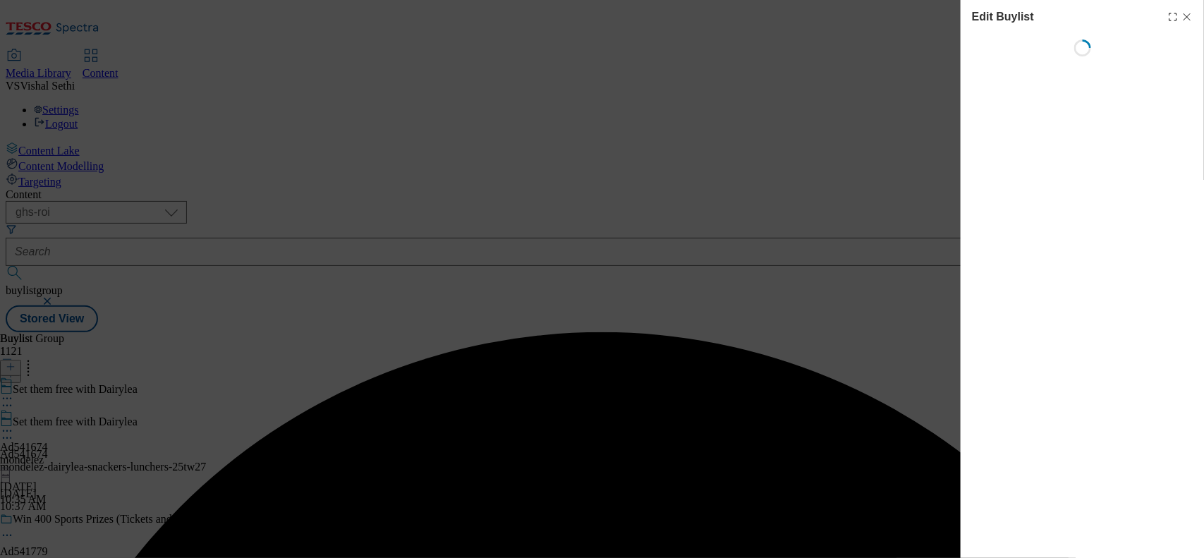
select select "tactical"
select select "supplier funded short term 1-3 weeks"
select select "dunnhumby"
select select "Banner"
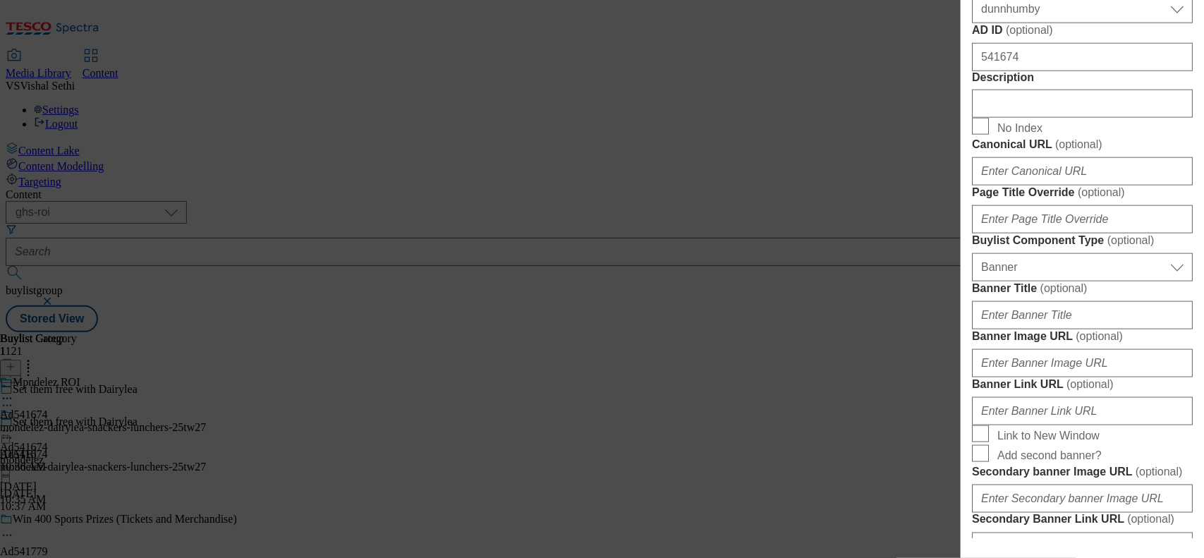
scroll to position [705, 0]
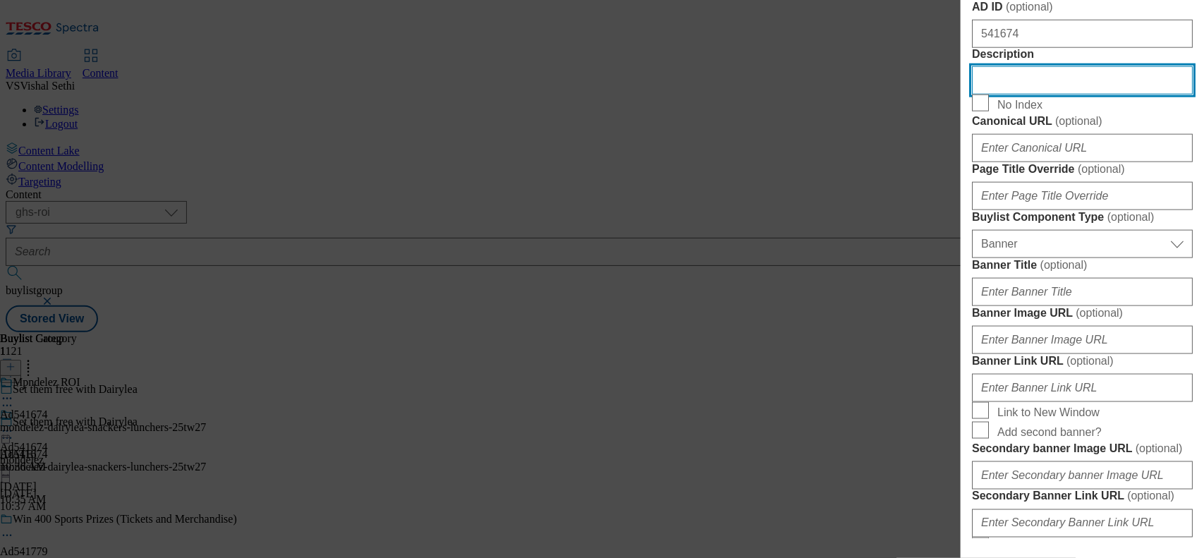
click at [963, 94] on input "Description" at bounding box center [1082, 80] width 221 height 28
paste input "Dairylea Dunkers Jumbo Processed Cheese-snack 123g"
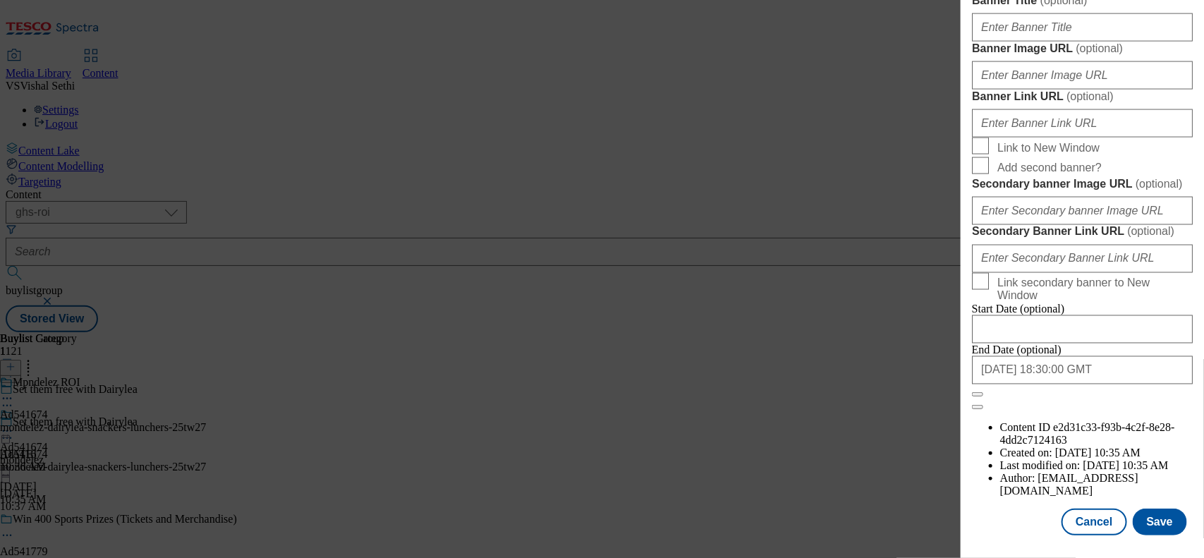
scroll to position [1505, 0]
type input "Dairylea Dunkers Jumbo Processed Cheese-snack 123g"
click at [963, 446] on button "Save" at bounding box center [1159, 521] width 54 height 27
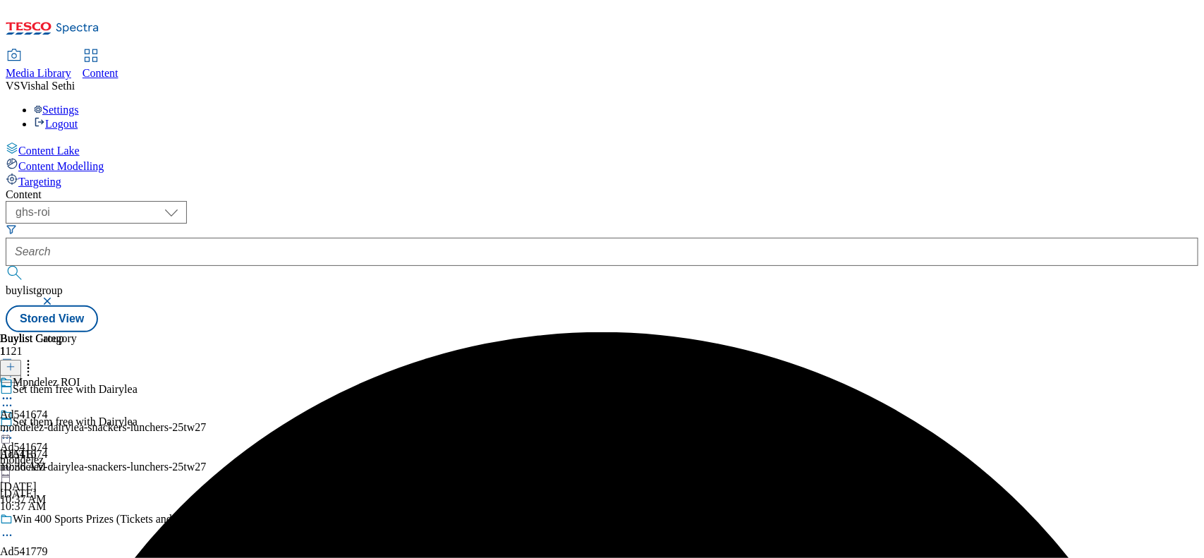
click at [14, 391] on icon at bounding box center [7, 398] width 14 height 14
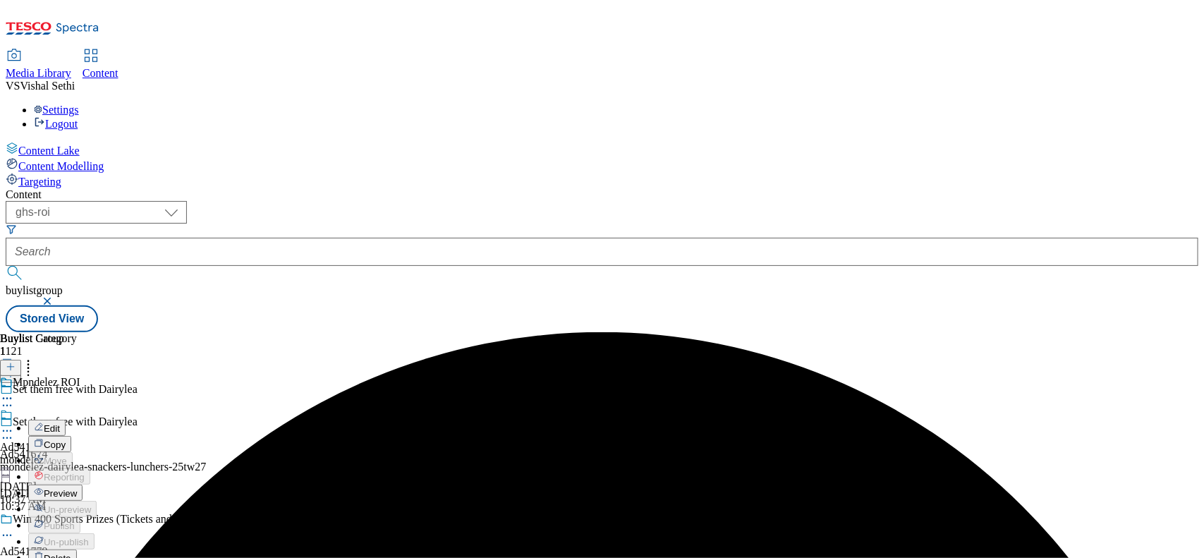
click at [60, 423] on span "Edit" at bounding box center [52, 428] width 16 height 11
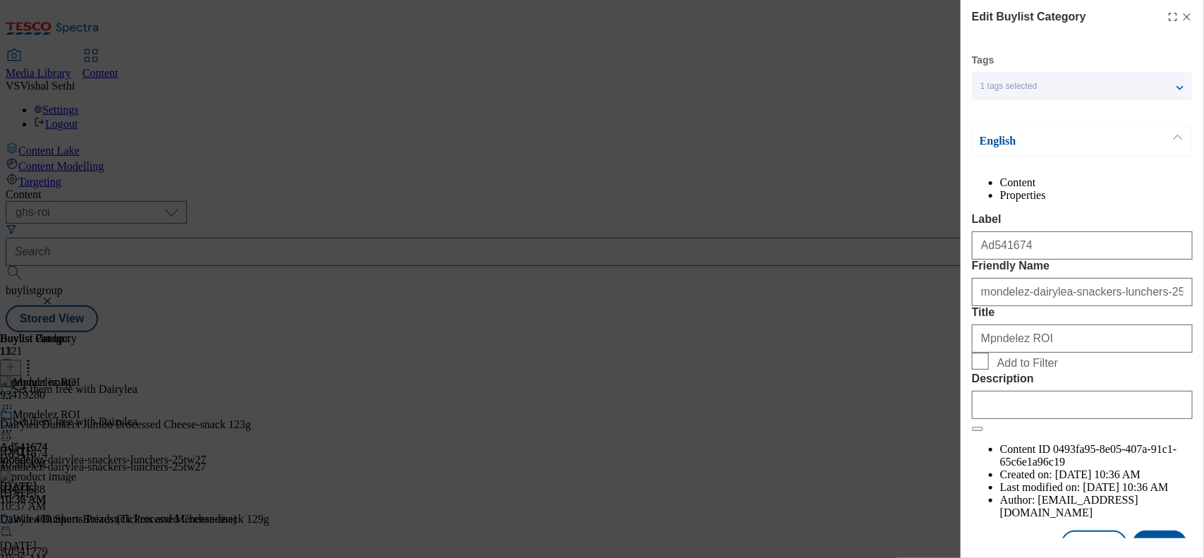
scroll to position [72, 0]
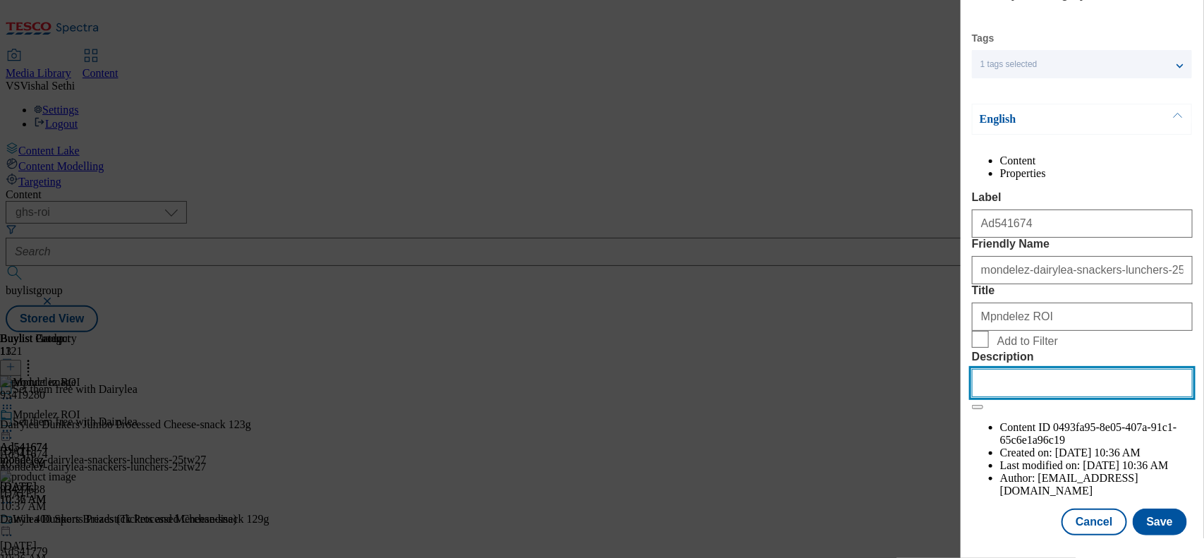
click at [963, 397] on input "Description" at bounding box center [1082, 383] width 221 height 28
paste input "Dairylea Dunkers Jumbo Processed Cheese-snack 123g"
type input "Dairylea Dunkers Jumbo Processed Cheese-snack 123g"
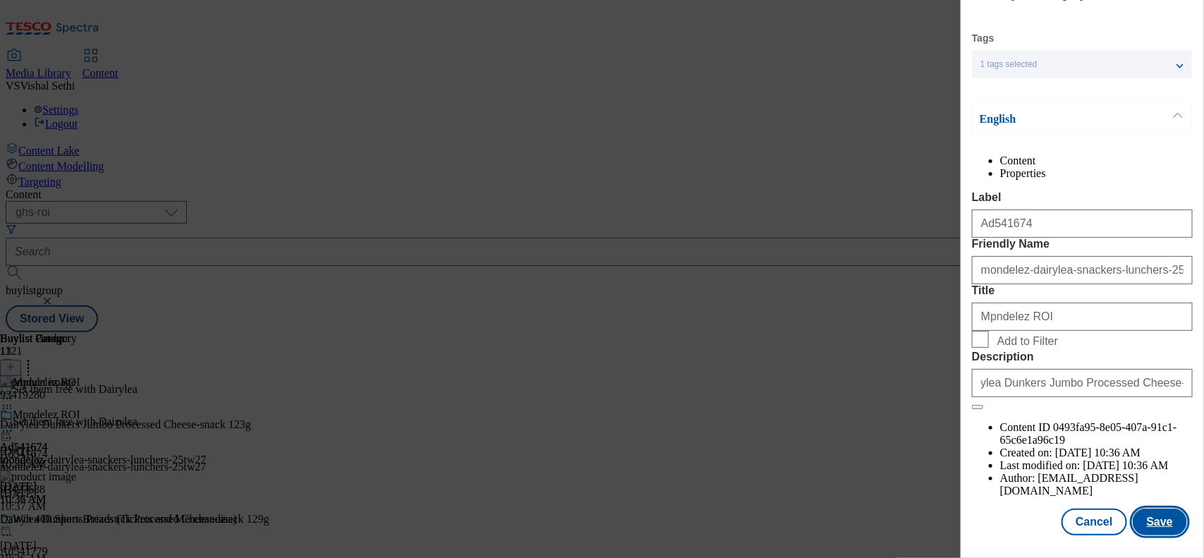
click at [963, 446] on button "Save" at bounding box center [1159, 521] width 54 height 27
